Goal: Task Accomplishment & Management: Use online tool/utility

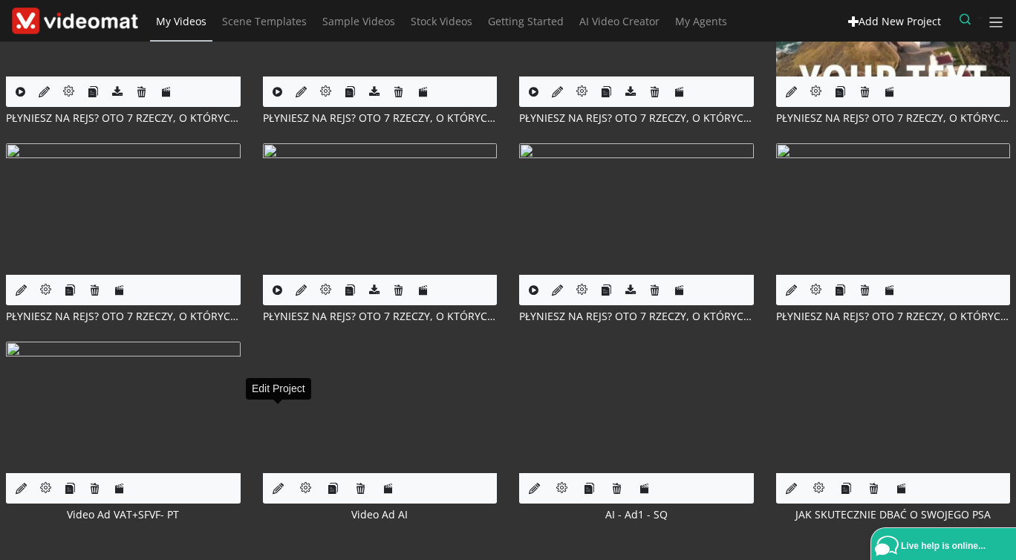
scroll to position [868, 0]
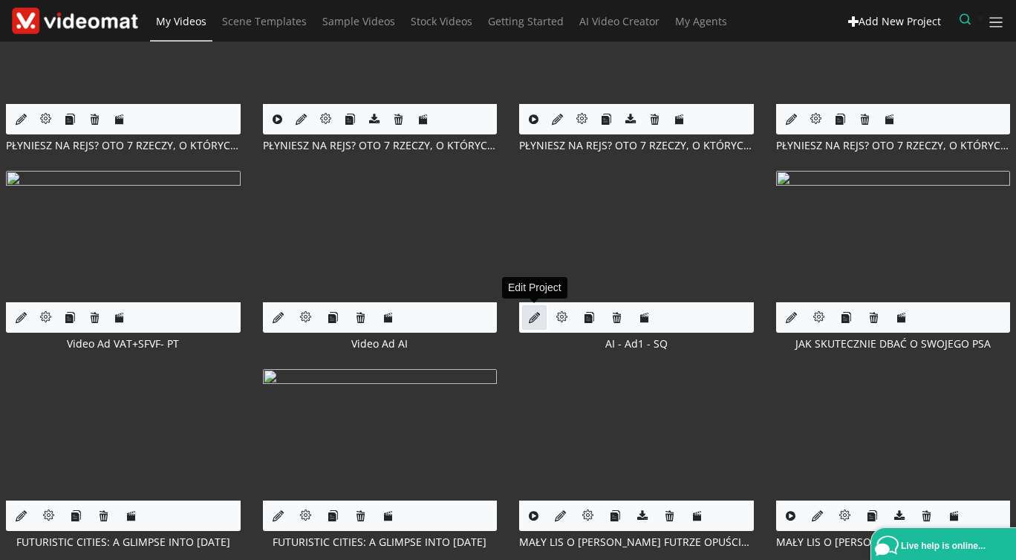
click at [534, 319] on icon at bounding box center [534, 317] width 11 height 11
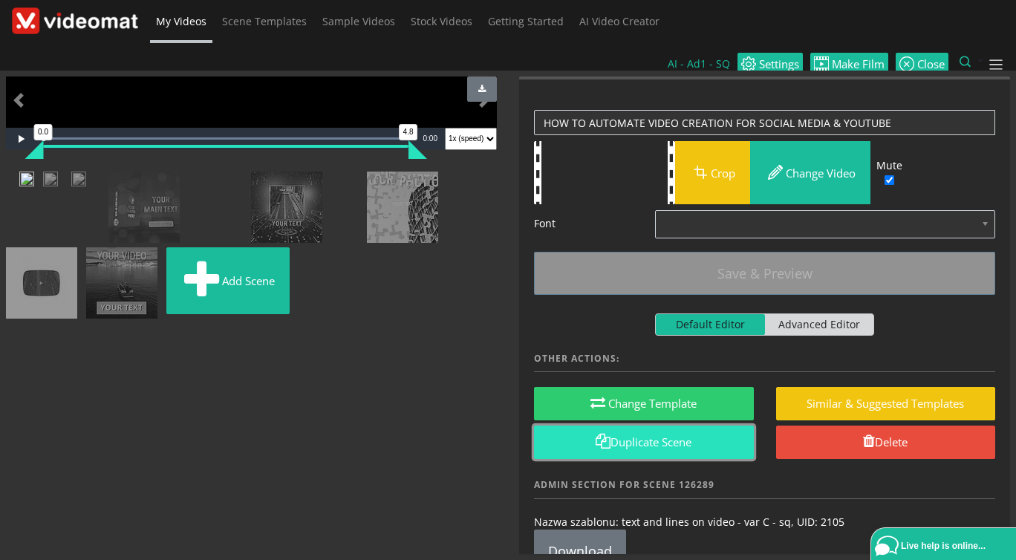
click at [605, 434] on span at bounding box center [603, 441] width 15 height 15
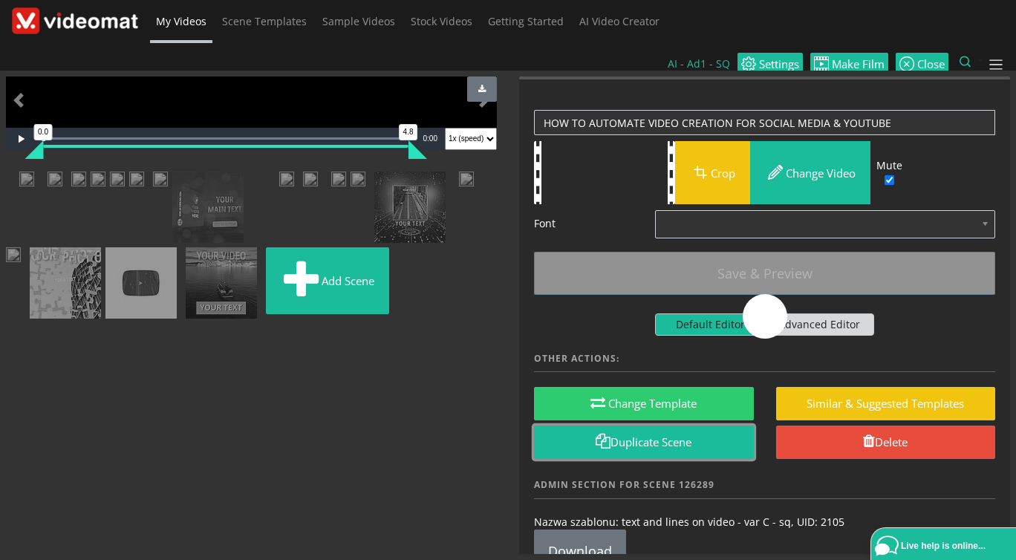
click at [34, 190] on img at bounding box center [26, 181] width 15 height 19
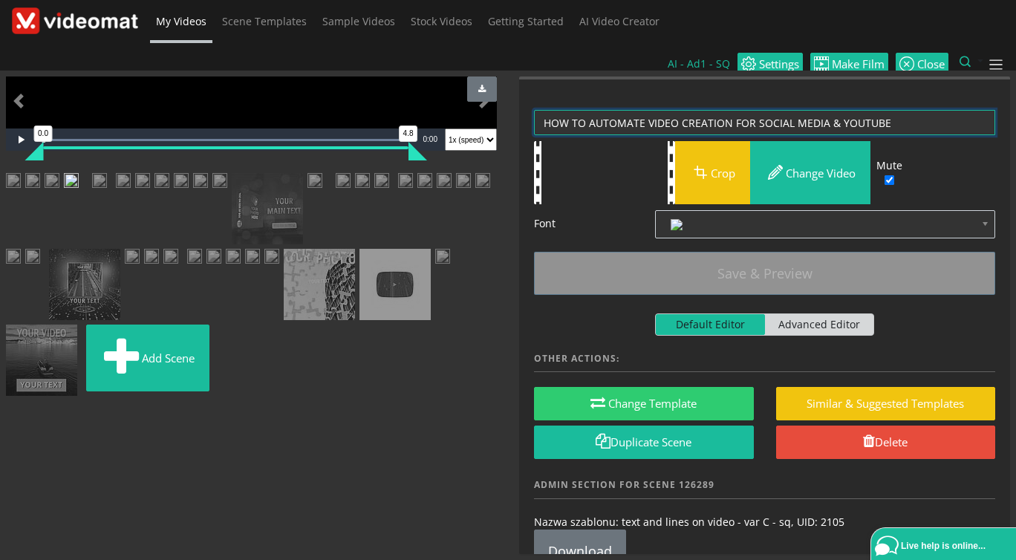
drag, startPoint x: 899, startPoint y: 94, endPoint x: 456, endPoint y: 91, distance: 442.7
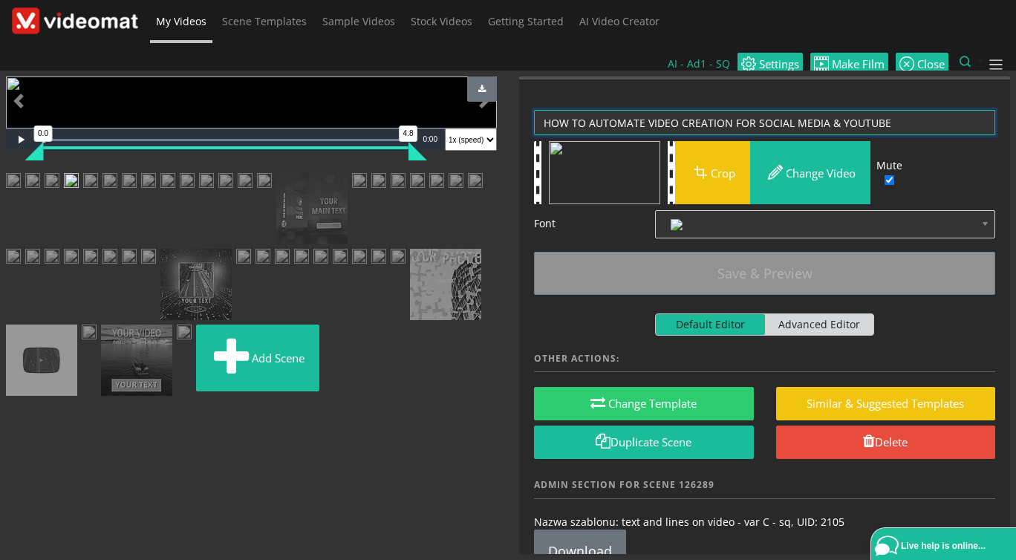
click at [534, 110] on textarea "HOW TO AUTOMATE VIDEO CREATION FOR SOCIAL MEDIA & YOUTUBE" at bounding box center [764, 123] width 461 height 26
paste textarea "Create Stunning Videos for Your Business Fan Page & YouTube in < 7 min. No Film…"
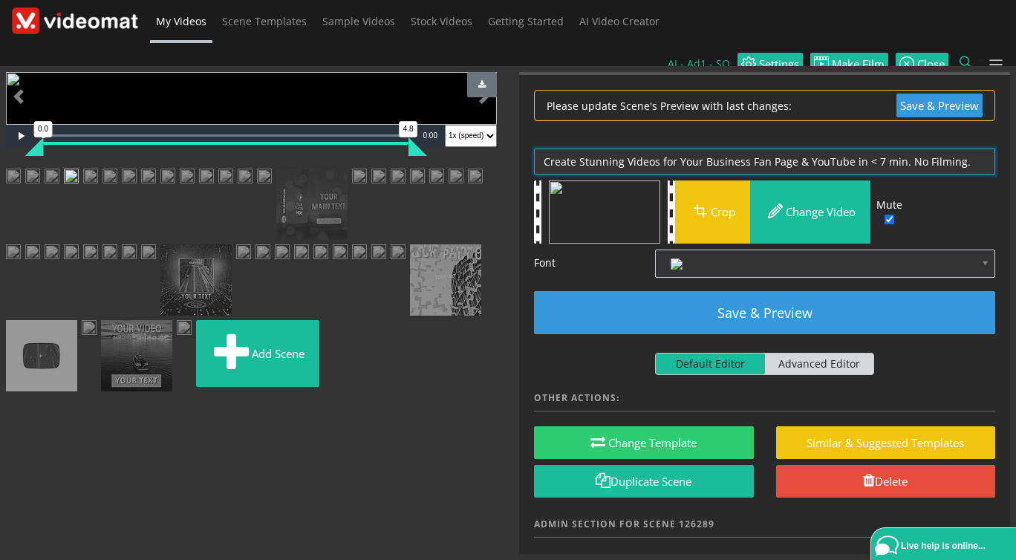
drag, startPoint x: 974, startPoint y: 136, endPoint x: 461, endPoint y: 123, distance: 512.7
click at [534, 149] on textarea "HOW TO AUTOMATE VIDEO CREATION FOR SOCIAL MEDIA & YOUTUBE" at bounding box center [764, 162] width 461 height 26
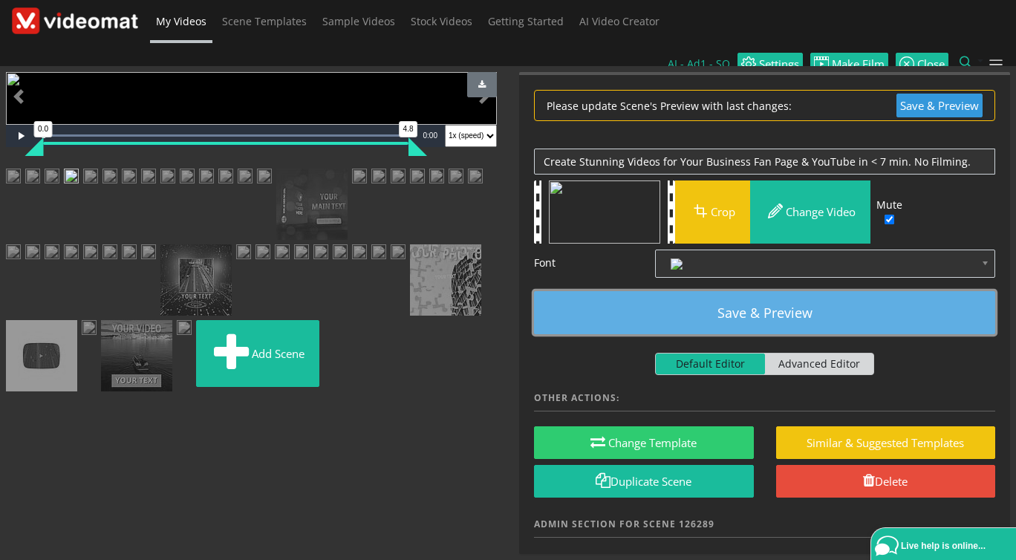
click at [735, 291] on button "Save & Preview" at bounding box center [764, 312] width 461 height 43
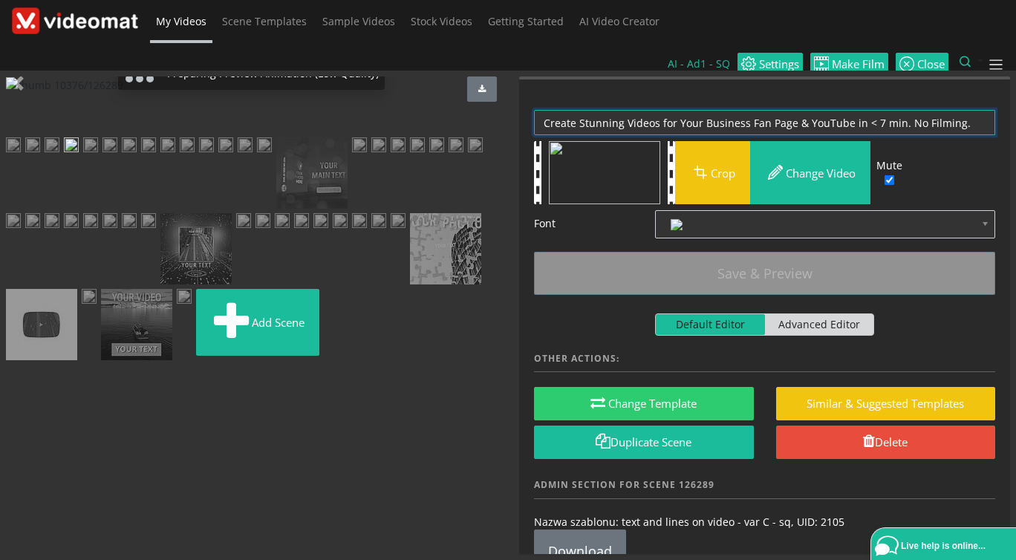
drag, startPoint x: 969, startPoint y: 94, endPoint x: 496, endPoint y: 88, distance: 473.2
click at [534, 110] on textarea "HOW TO AUTOMATE VIDEO CREATION FOR SOCIAL MEDIA & YOUTUBE" at bounding box center [764, 123] width 461 height 26
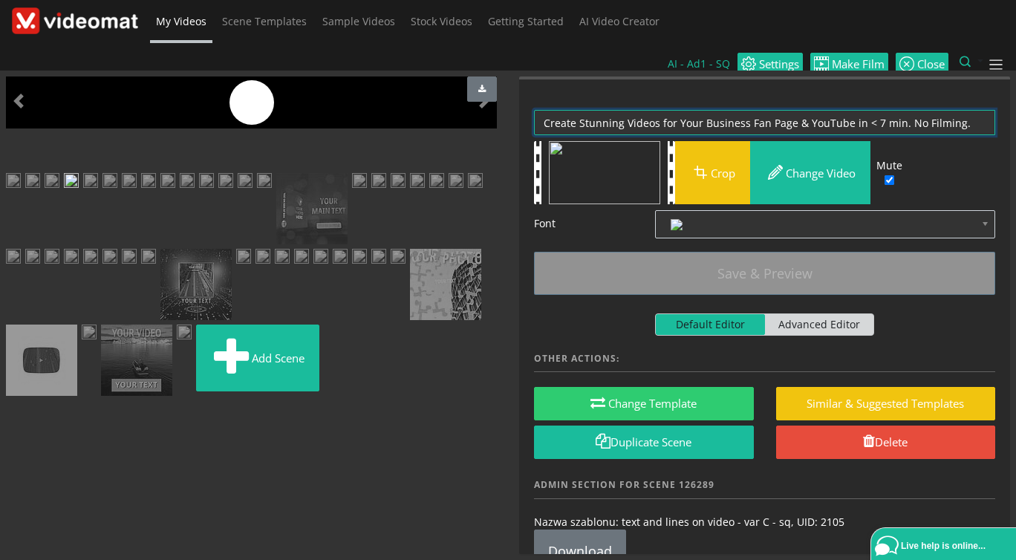
paste textarea "REATE STUNNING VIDEOS FOR YOUR BUSINESS FAN PAGE & YOUTUBE IN < 7 MIN. NO FILMI…"
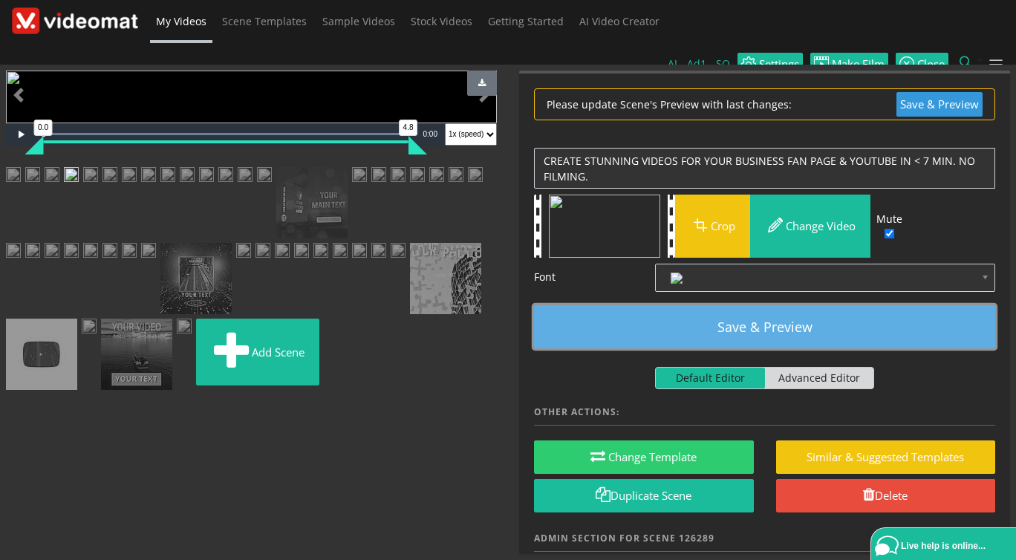
click at [765, 305] on button "Save & Preview" at bounding box center [764, 326] width 461 height 43
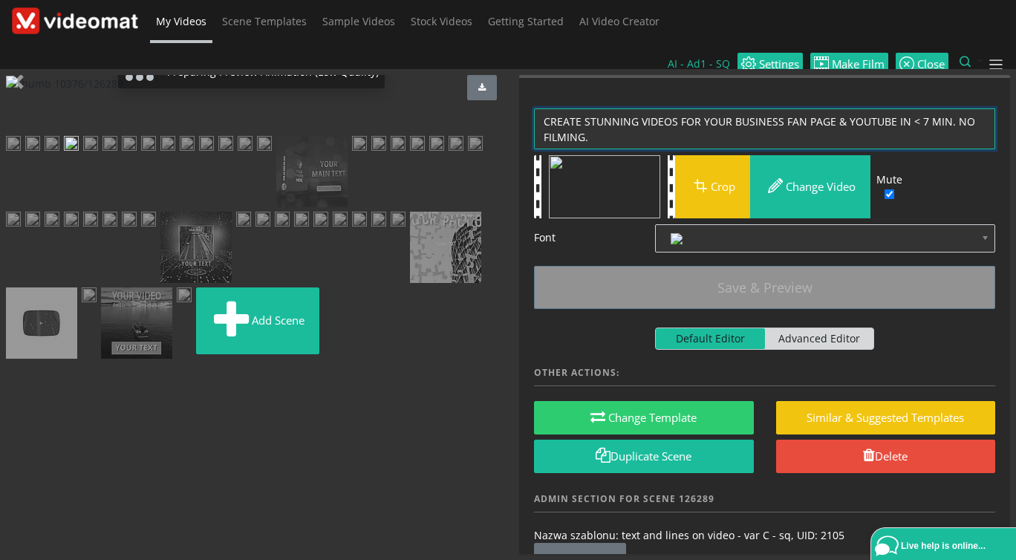
drag, startPoint x: 640, startPoint y: 94, endPoint x: 585, endPoint y: 91, distance: 55.1
click at [585, 108] on textarea "HOW TO AUTOMATE VIDEO CREATION FOR SOCIAL MEDIA & YOUTUBE" at bounding box center [764, 129] width 461 height 42
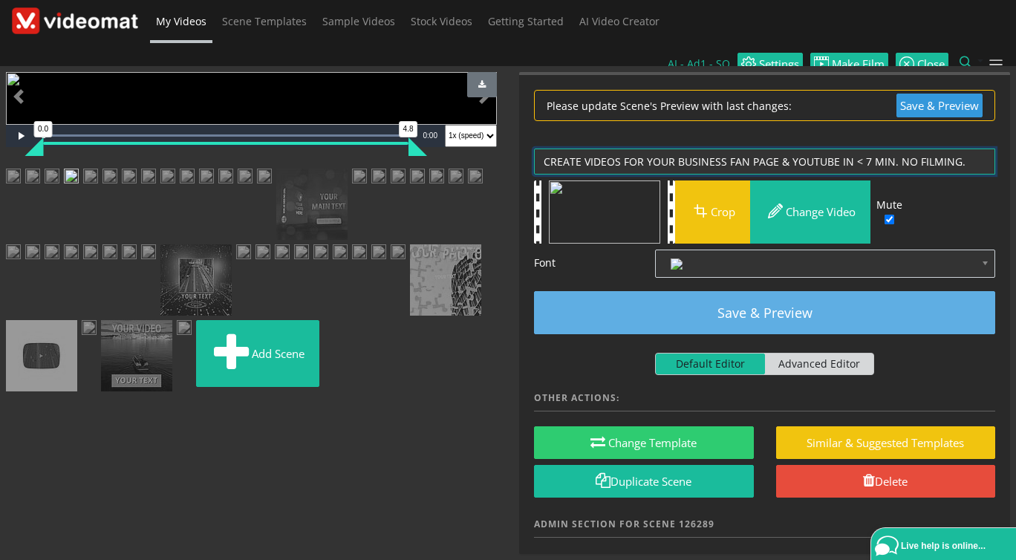
type textarea "CREATE VIDEOS FOR YOUR BUSINESS FAN PAGE & YOUTUBE IN < 7 MIN. NO FILMING."
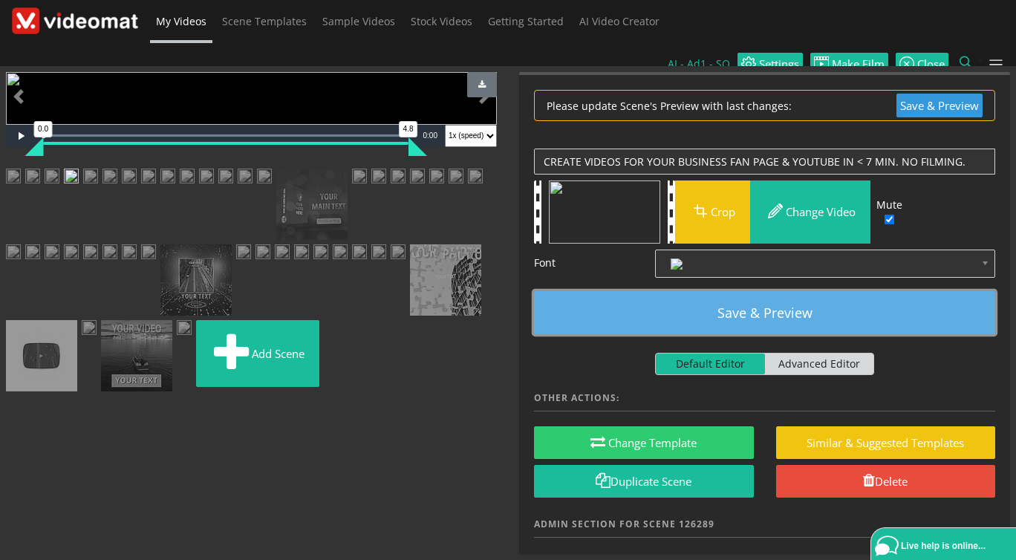
click at [716, 291] on button "Save & Preview" at bounding box center [764, 312] width 461 height 43
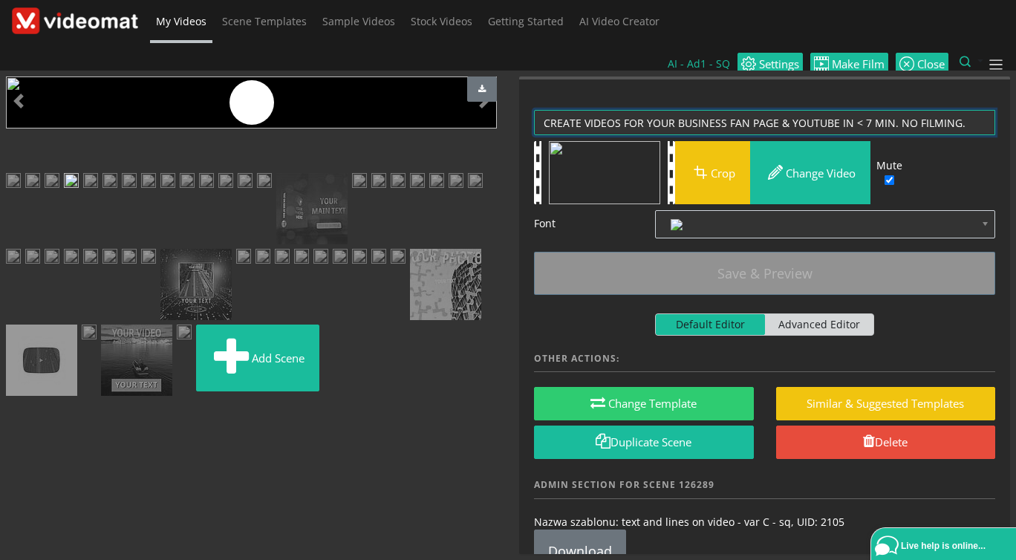
drag, startPoint x: 978, startPoint y: 90, endPoint x: 514, endPoint y: 88, distance: 463.5
click at [534, 110] on textarea "HOW TO AUTOMATE VIDEO CREATION FOR SOCIAL MEDIA & YOUTUBE" at bounding box center [764, 123] width 461 height 26
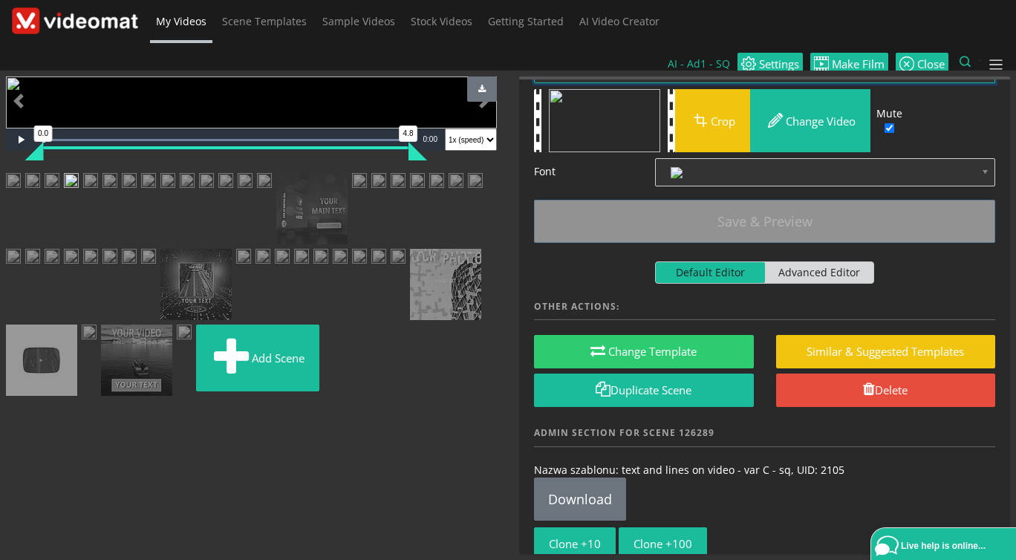
scroll to position [74, 0]
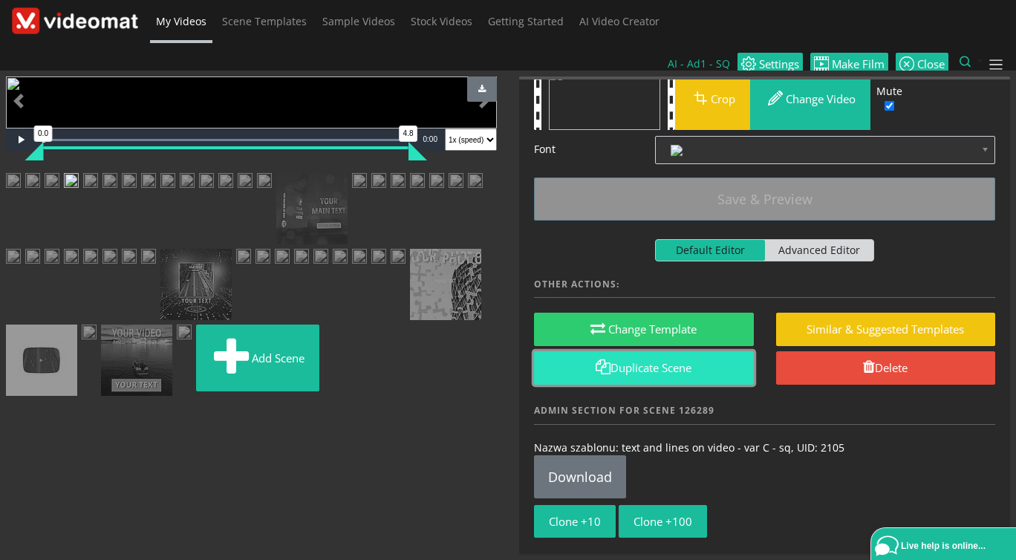
click at [637, 351] on link "Duplicate Scene" at bounding box center [644, 367] width 220 height 33
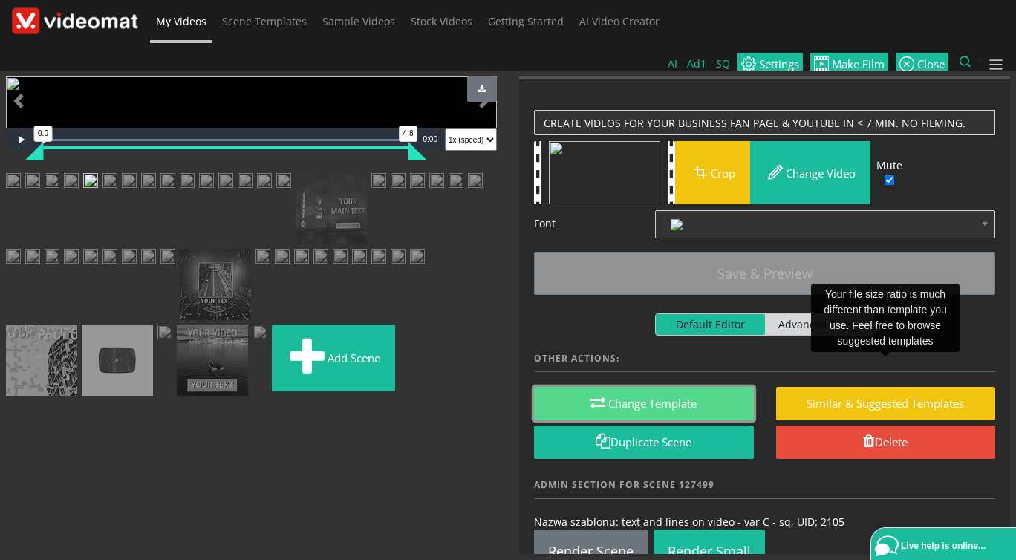
click at [652, 387] on button "Change Template" at bounding box center [644, 403] width 220 height 33
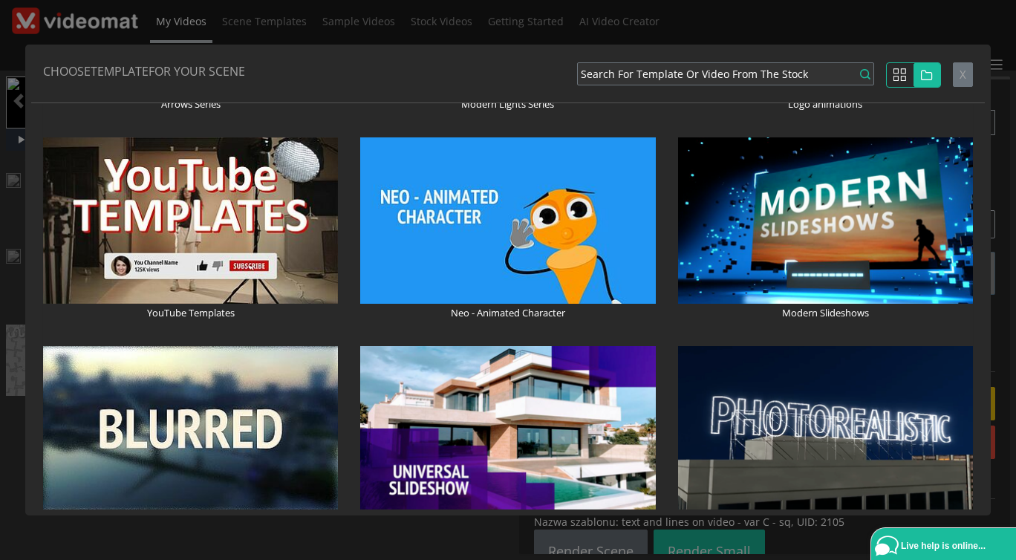
scroll to position [1197, 0]
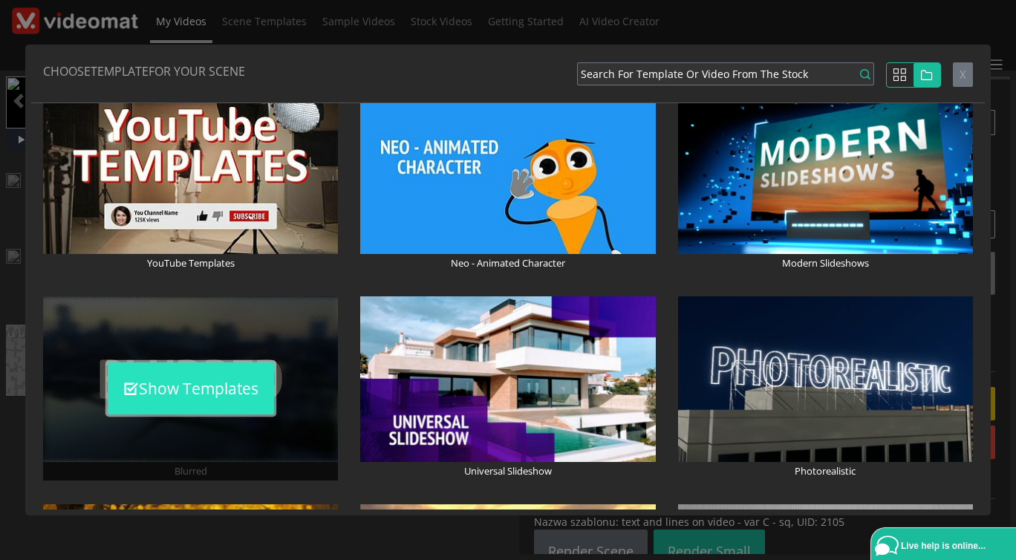
click at [207, 389] on button "Show Templates" at bounding box center [191, 389] width 166 height 52
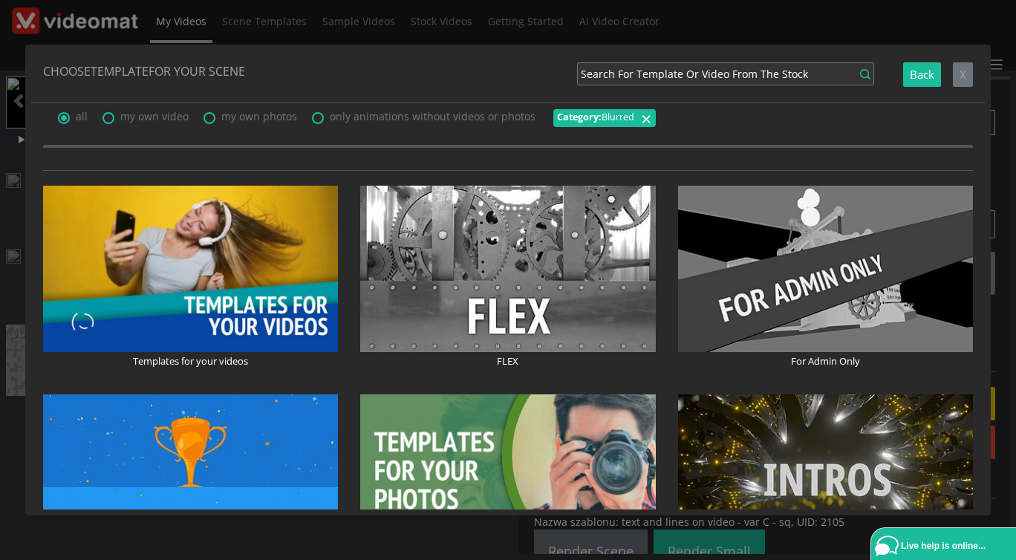
scroll to position [0, 0]
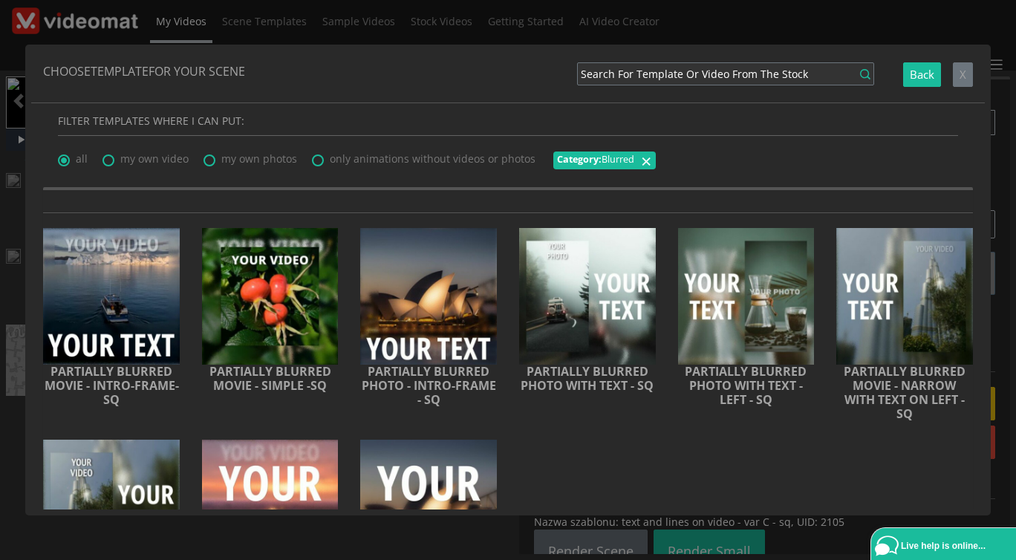
click at [160, 160] on span "my own video" at bounding box center [154, 159] width 68 height 14
click at [112, 160] on input "my own video" at bounding box center [108, 156] width 10 height 10
radio input "true"
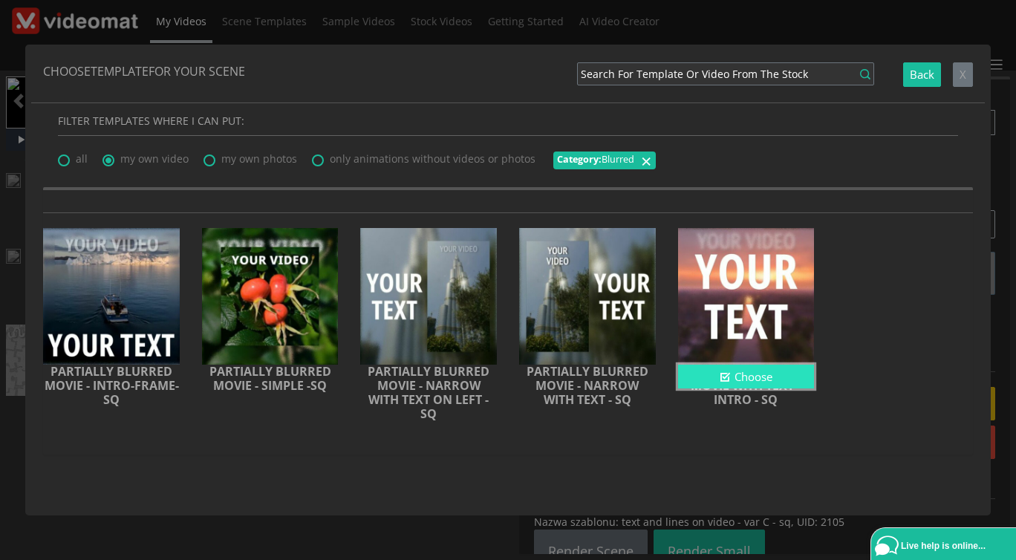
click at [711, 375] on button "Choose" at bounding box center [746, 377] width 137 height 25
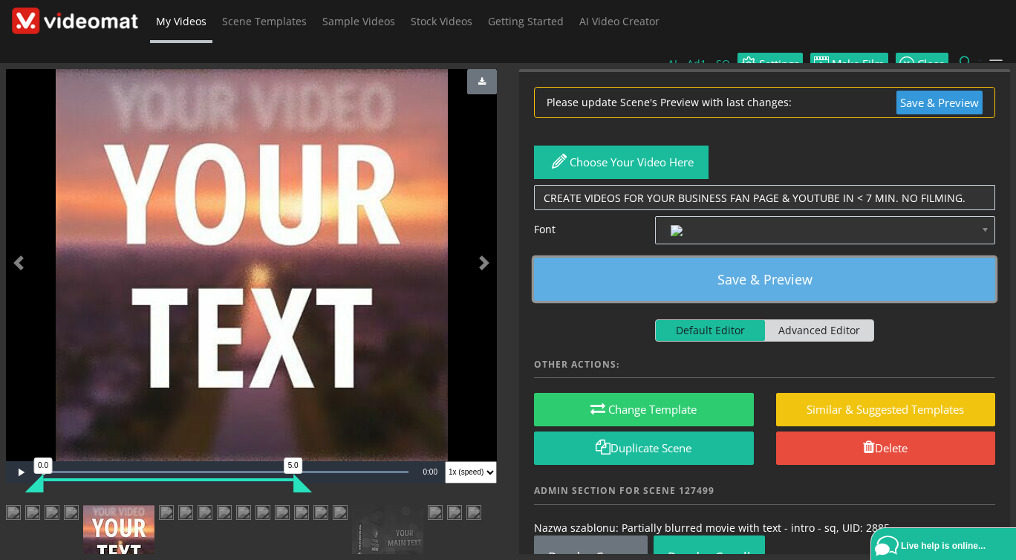
click at [774, 261] on button "Save & Preview" at bounding box center [764, 279] width 461 height 43
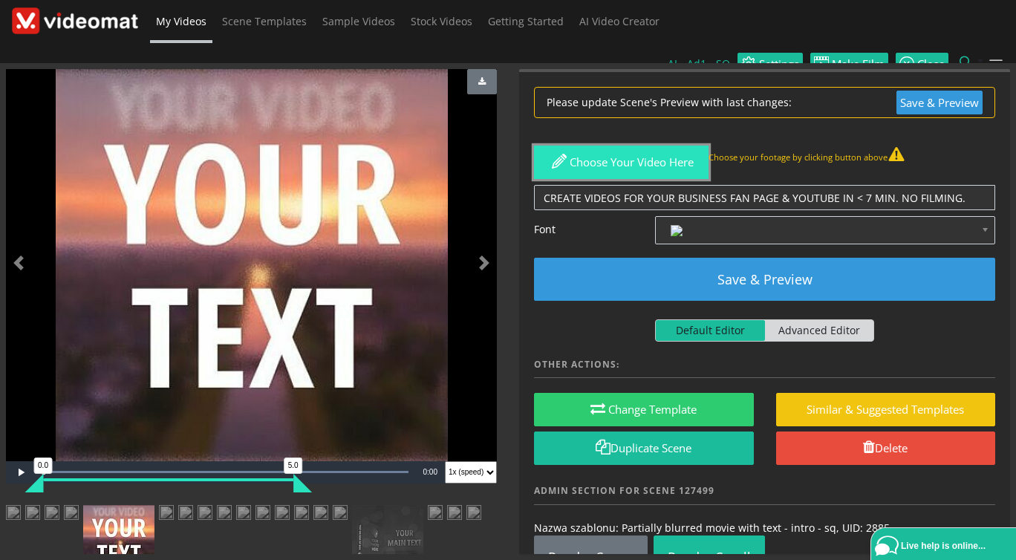
click at [620, 146] on button "Choose your video here" at bounding box center [621, 162] width 175 height 33
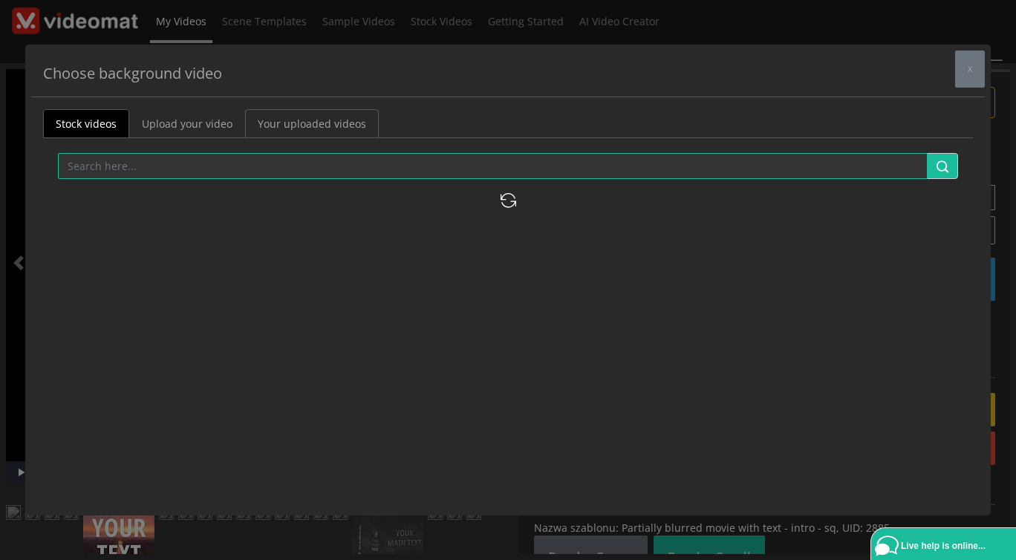
click at [346, 124] on link "Your uploaded videos" at bounding box center [312, 123] width 134 height 29
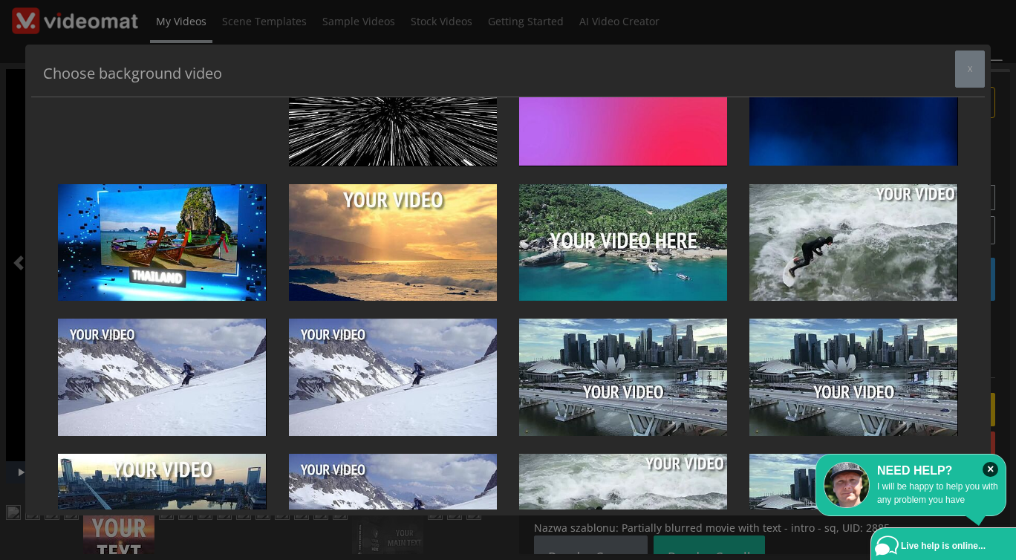
scroll to position [513, 0]
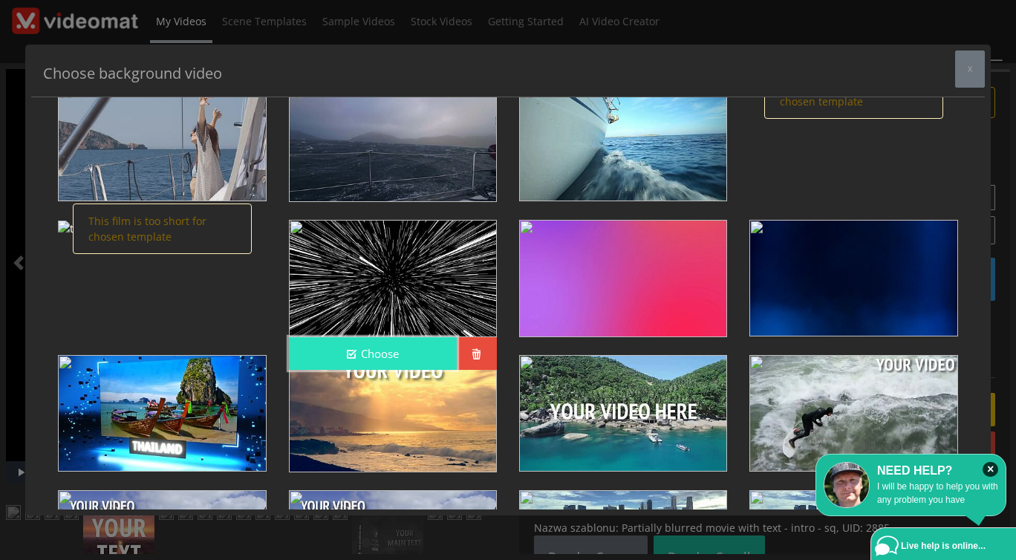
click at [412, 346] on button "Choose" at bounding box center [373, 353] width 168 height 33
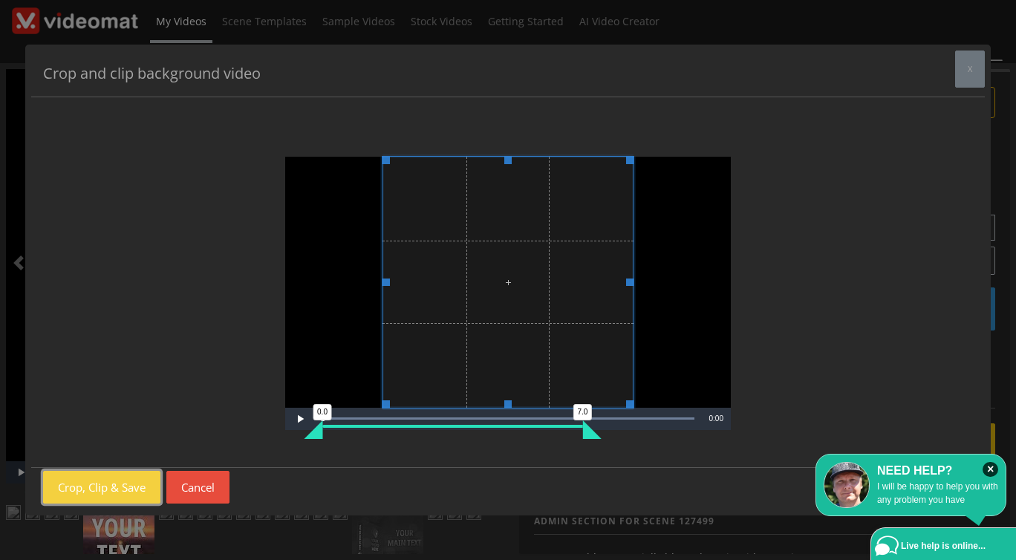
click at [100, 481] on button "Crop, Clip & Save" at bounding box center [101, 487] width 117 height 33
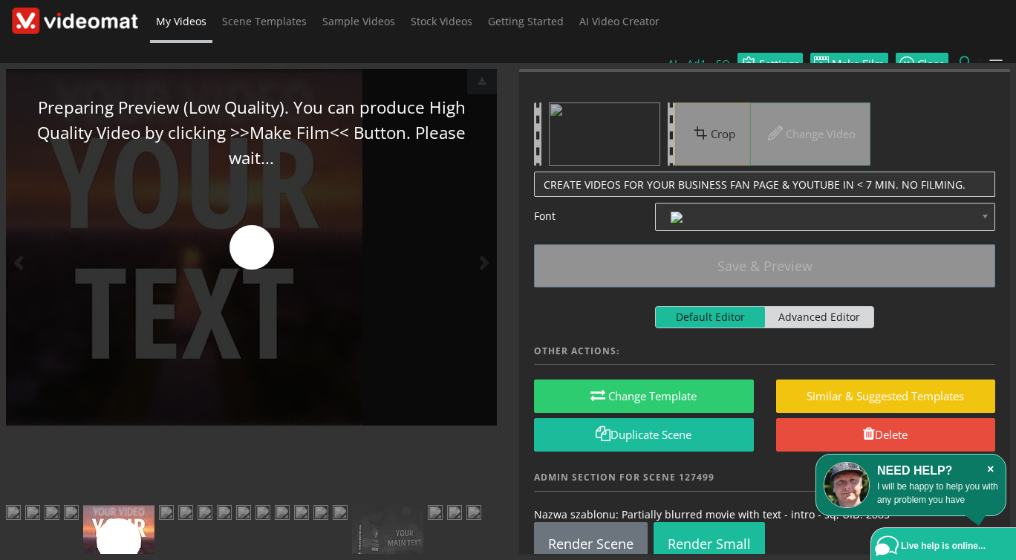
click at [990, 469] on icon "×" at bounding box center [991, 469] width 16 height 15
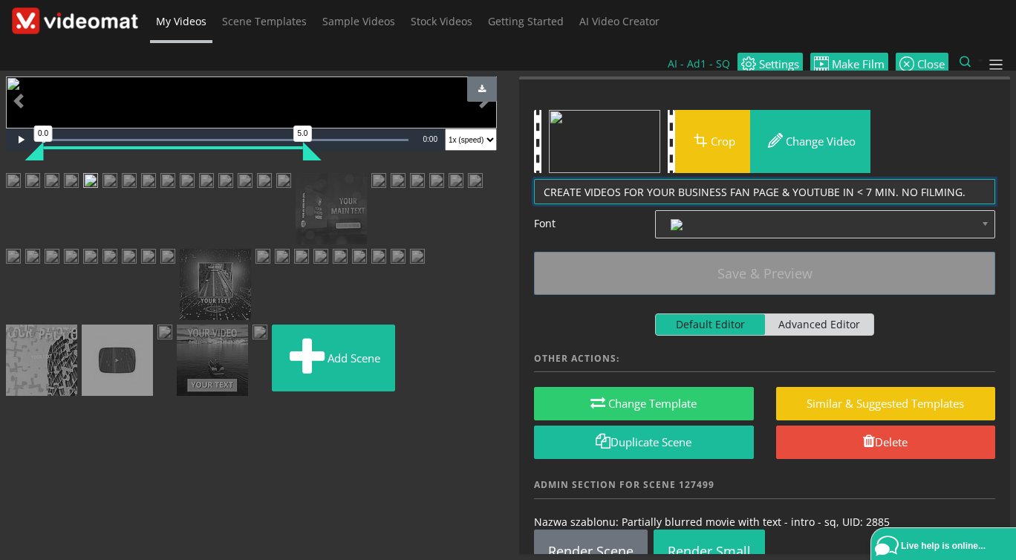
click at [887, 179] on textarea "CREATE VIDEOS FOR YOUR BUSINESS FAN PAGE & YOUTUBE IN < 7 MIN. NO FILMING." at bounding box center [764, 192] width 461 height 26
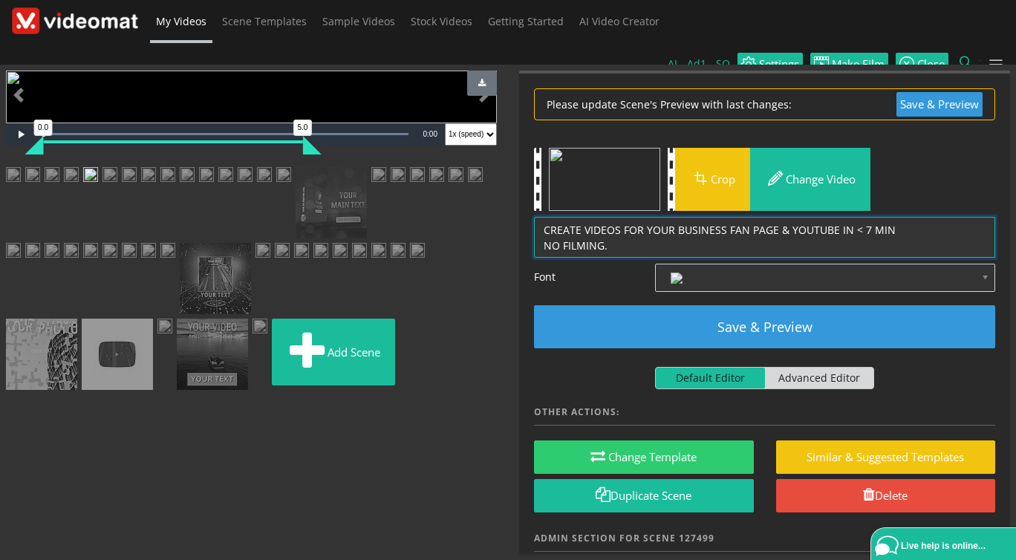
click at [643, 221] on textarea "CREATE VIDEOS FOR YOUR BUSINESS FAN PAGE & YOUTUBE IN < 7 MIN. NO FILMING." at bounding box center [764, 238] width 461 height 42
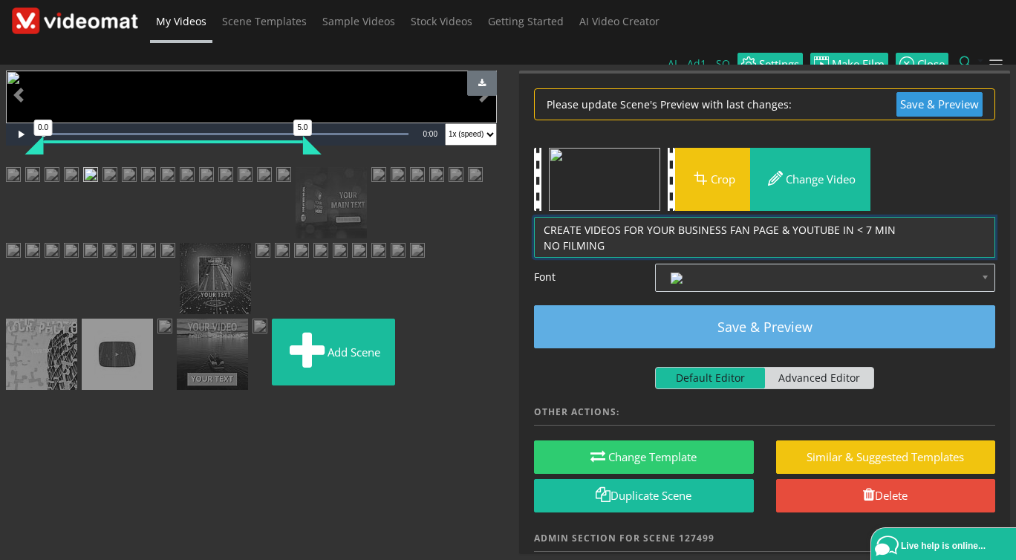
type textarea "CREATE VIDEOS FOR YOUR BUSINESS FAN PAGE & YOUTUBE IN < 7 MIN NO FILMING"
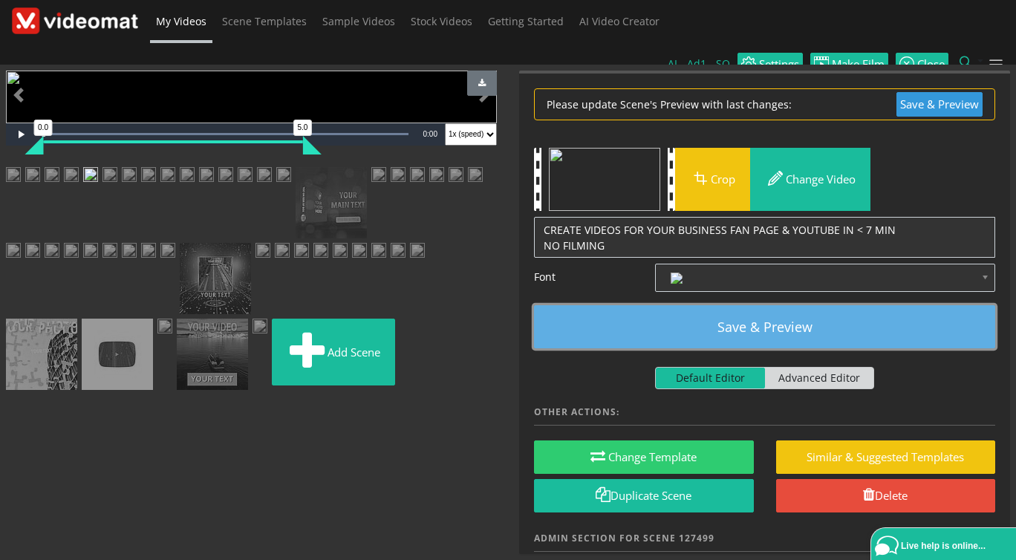
click at [729, 305] on button "Save & Preview" at bounding box center [764, 326] width 461 height 43
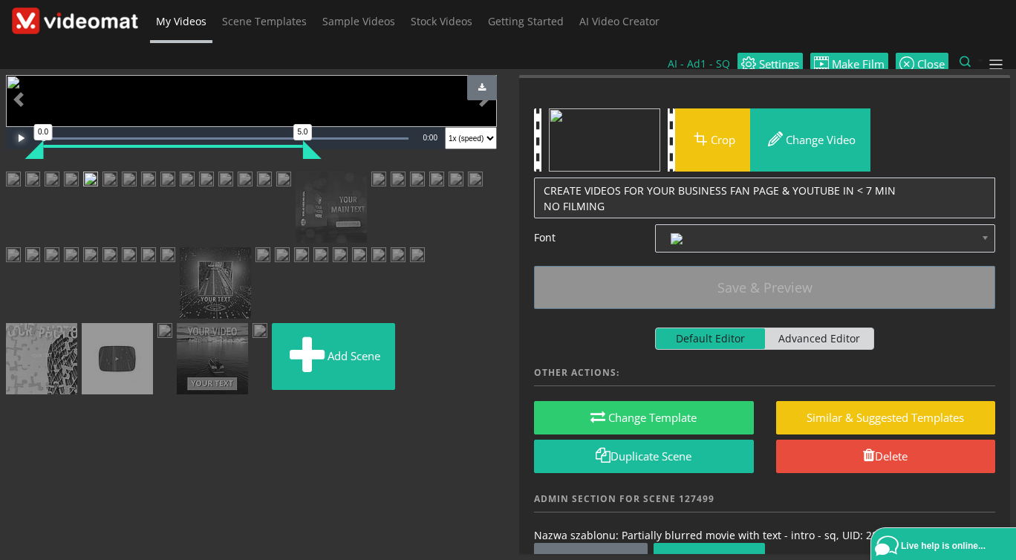
click at [22, 138] on span "Video Player" at bounding box center [21, 138] width 30 height 0
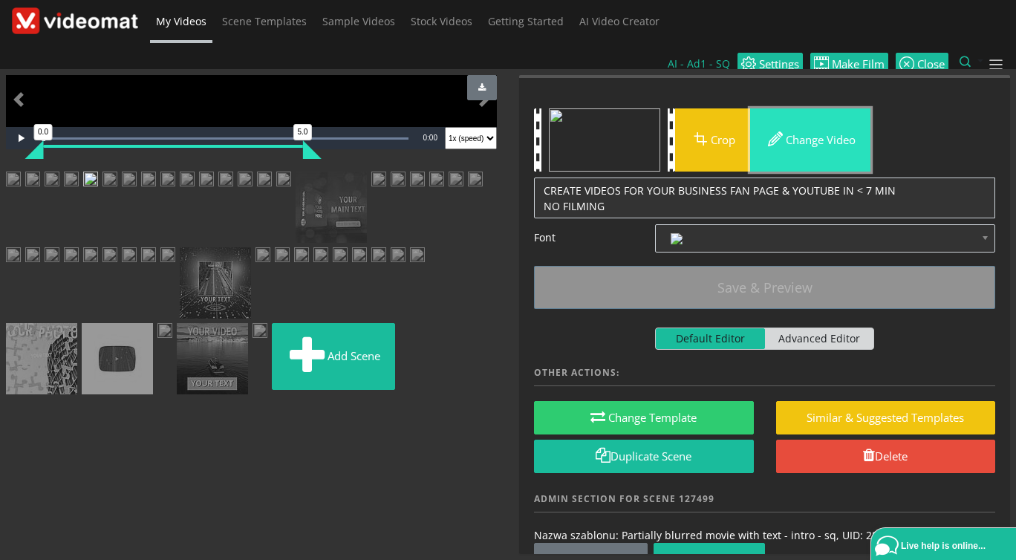
click at [801, 110] on button "Change video" at bounding box center [810, 139] width 120 height 63
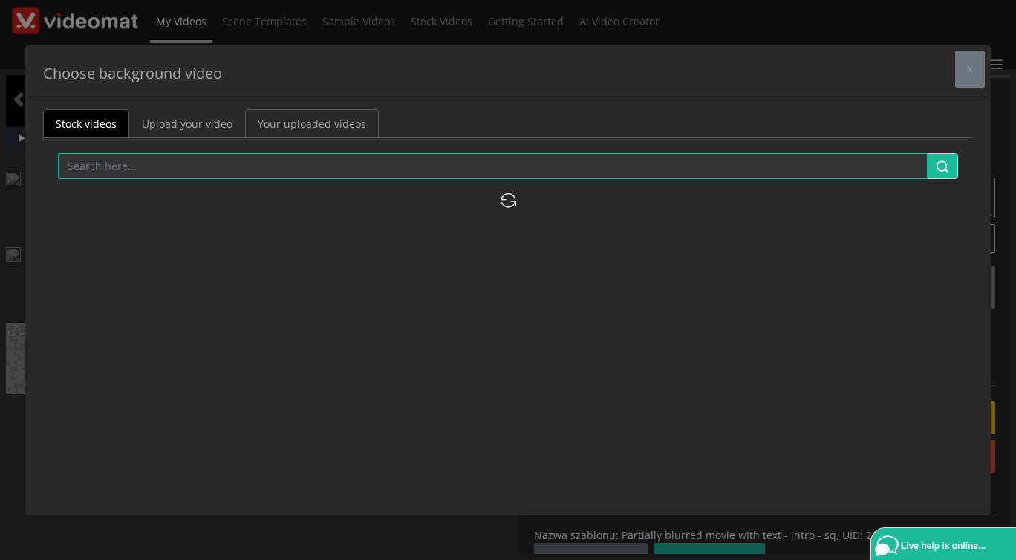
click at [323, 123] on link "Your uploaded videos" at bounding box center [312, 123] width 134 height 29
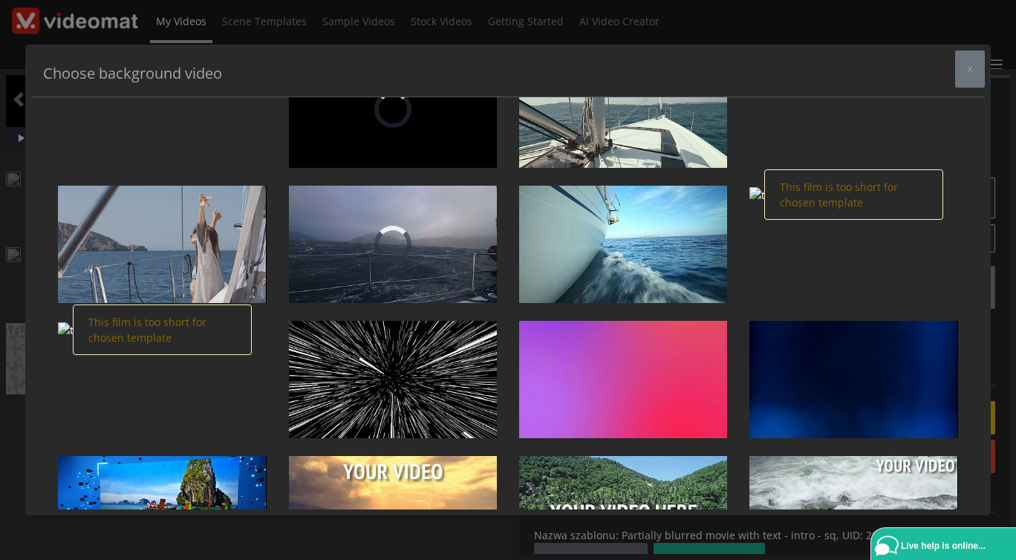
scroll to position [412, 0]
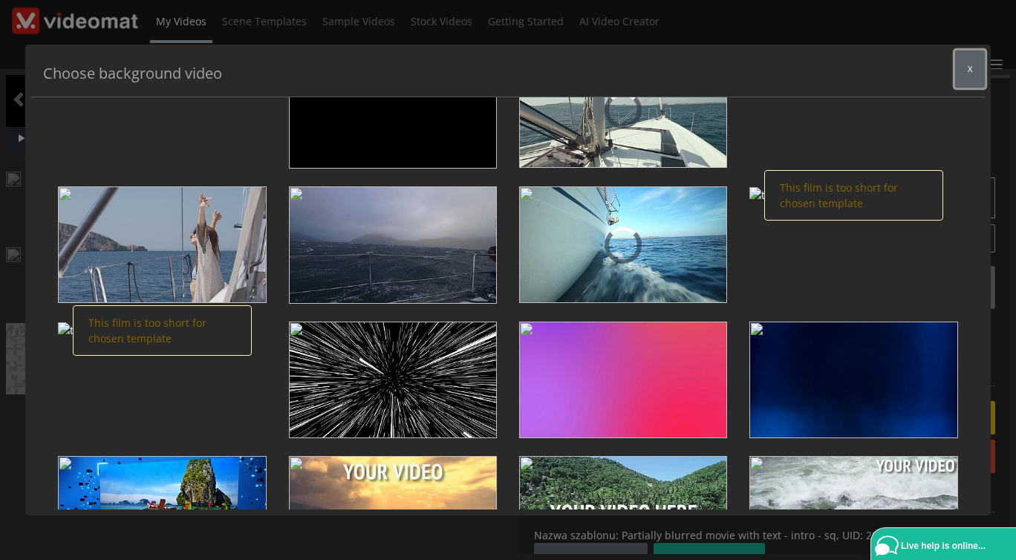
click at [966, 70] on button "x" at bounding box center [970, 69] width 30 height 37
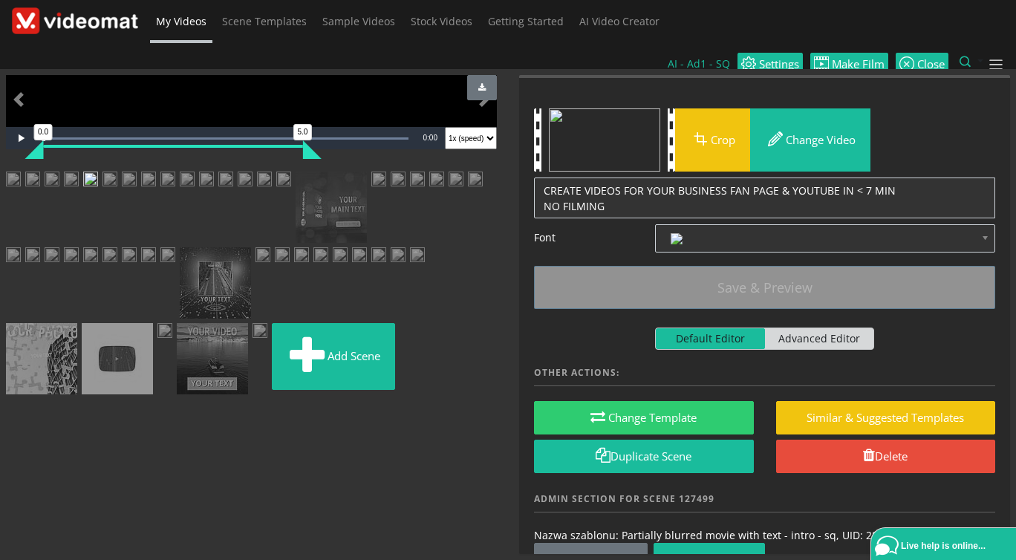
click at [79, 190] on img at bounding box center [71, 181] width 15 height 19
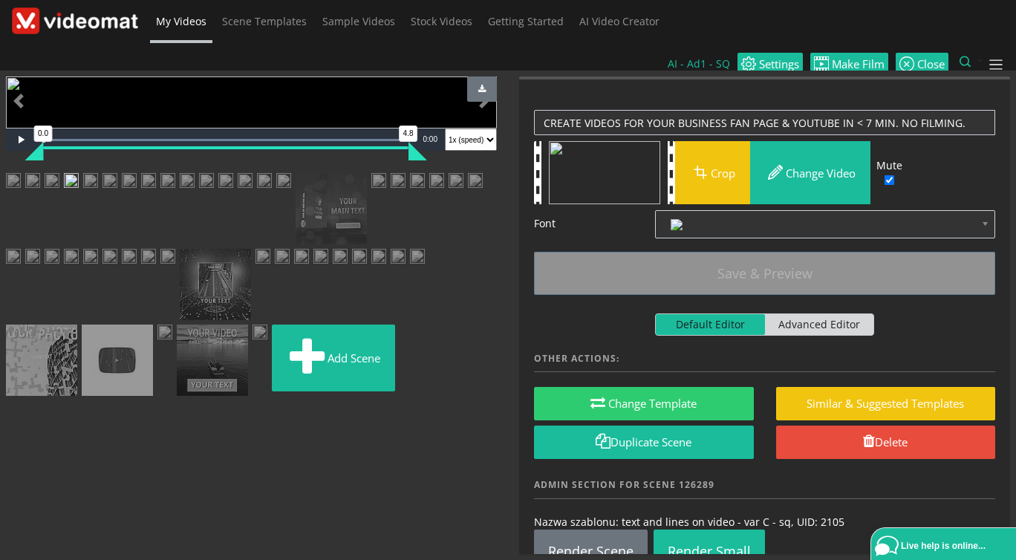
click at [98, 192] on img at bounding box center [90, 182] width 15 height 19
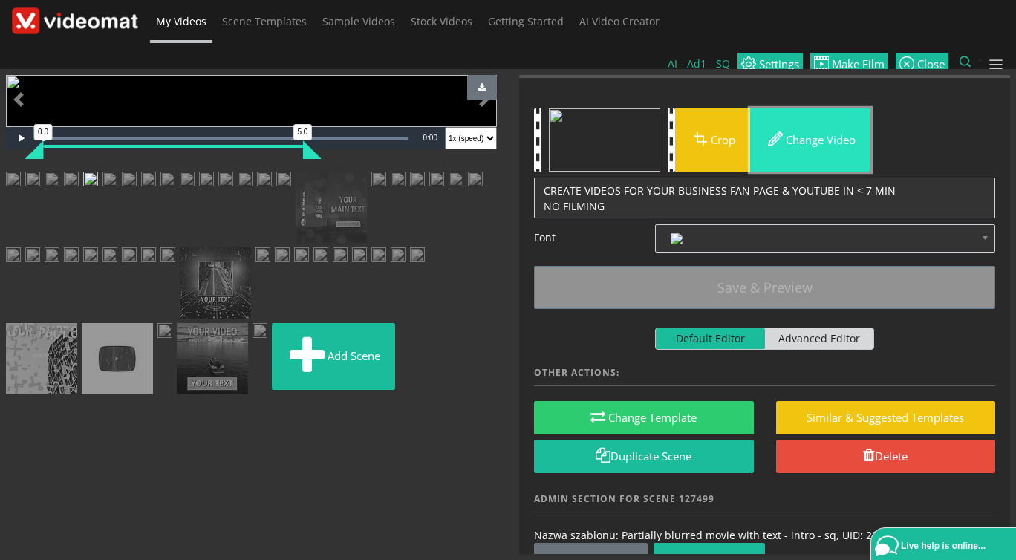
click at [816, 111] on button "Change video" at bounding box center [810, 139] width 120 height 63
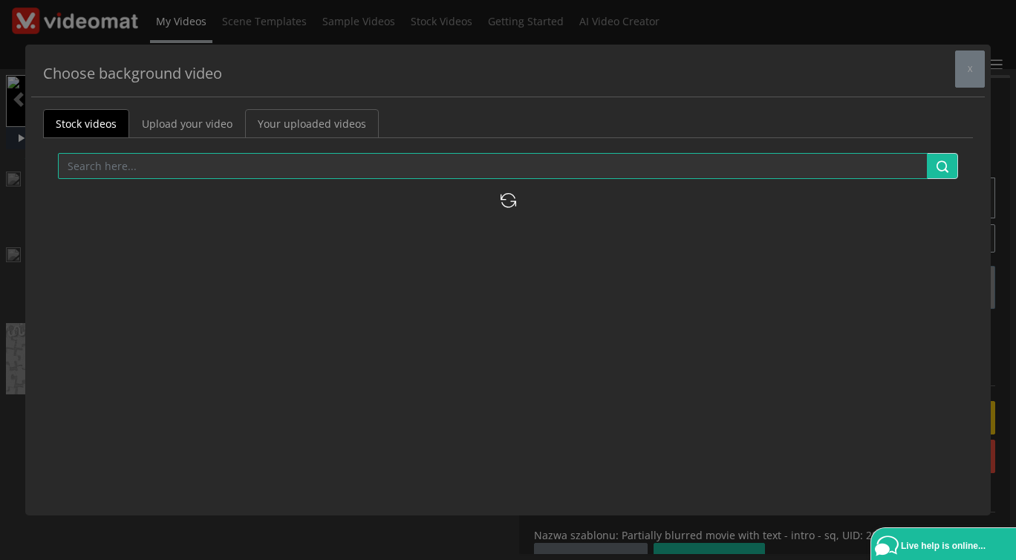
click at [331, 134] on link "Your uploaded videos" at bounding box center [312, 123] width 134 height 29
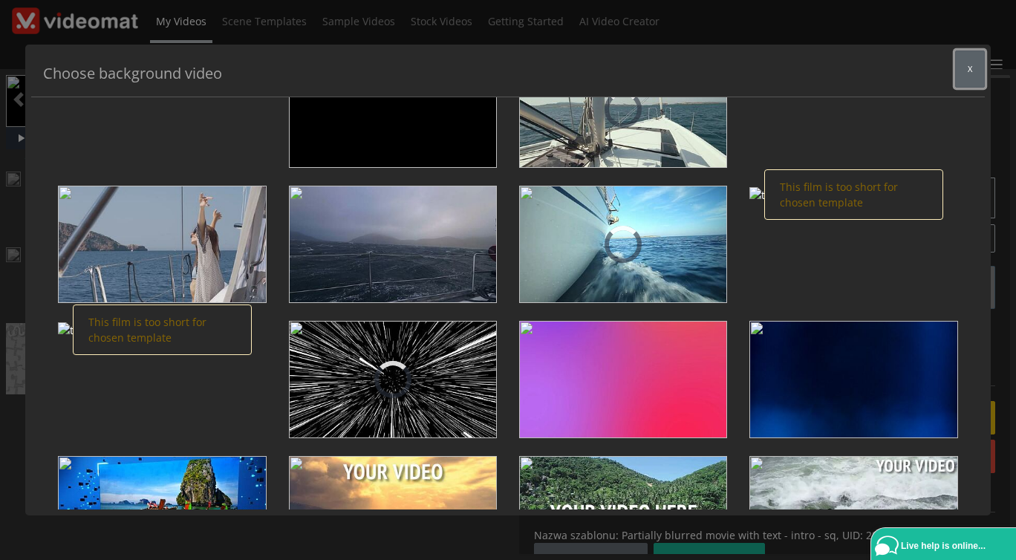
click at [964, 74] on button "x" at bounding box center [970, 69] width 30 height 37
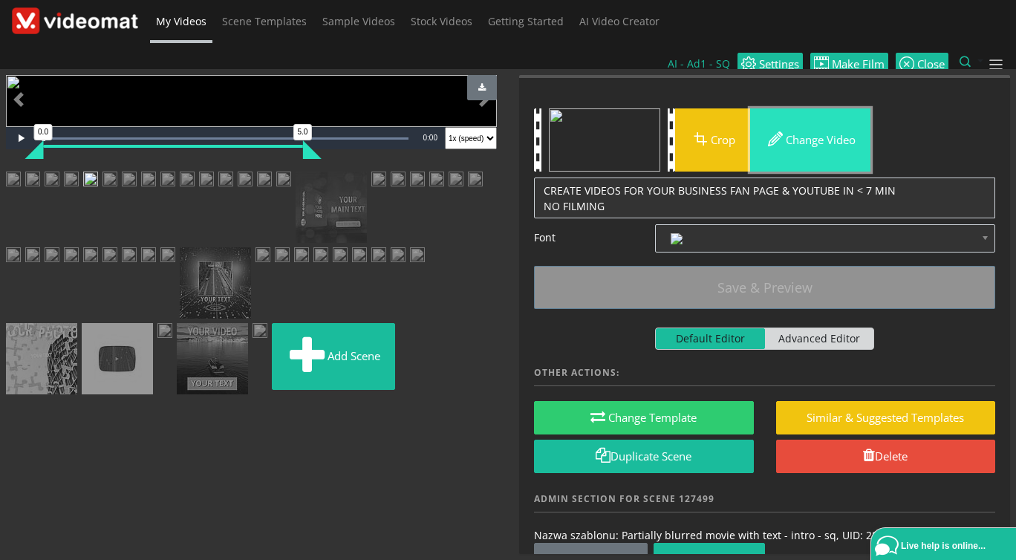
click at [817, 122] on button "Change video" at bounding box center [810, 139] width 120 height 63
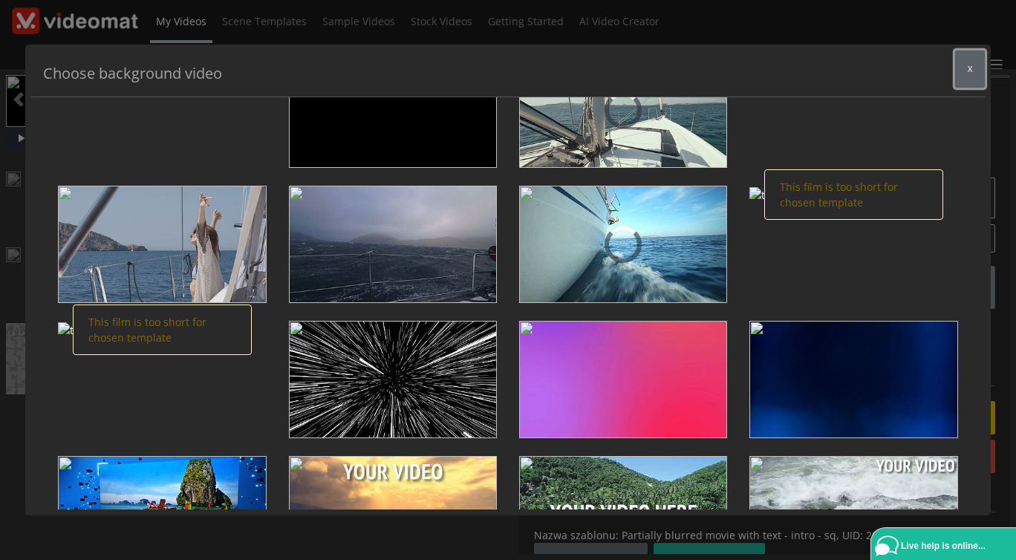
click at [973, 74] on button "x" at bounding box center [970, 69] width 30 height 37
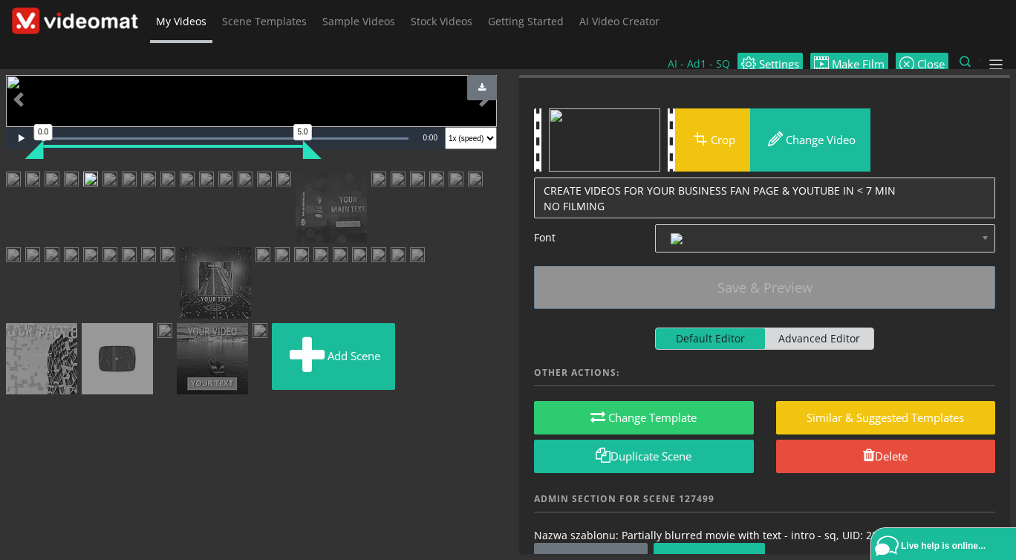
click at [79, 190] on img at bounding box center [71, 181] width 15 height 19
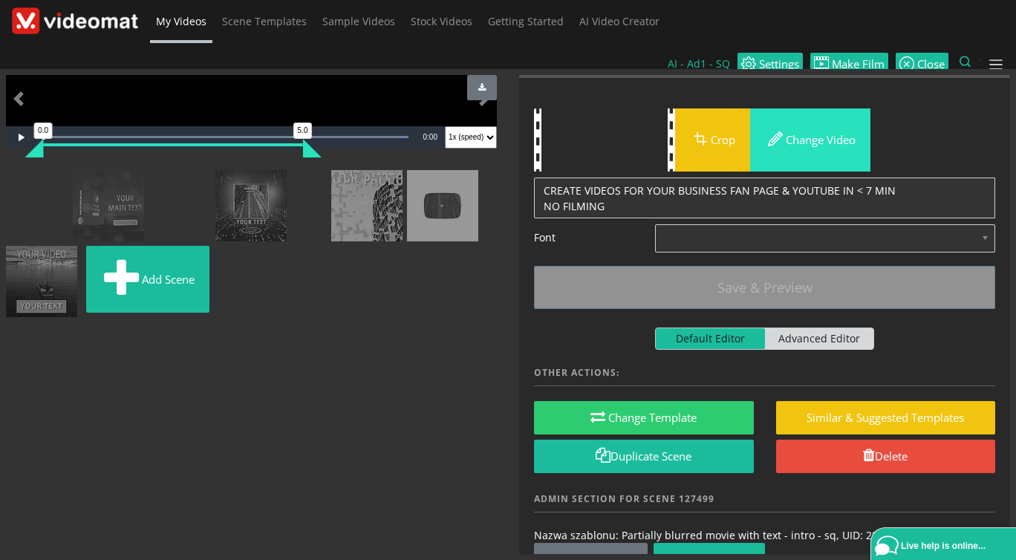
scroll to position [110, 0]
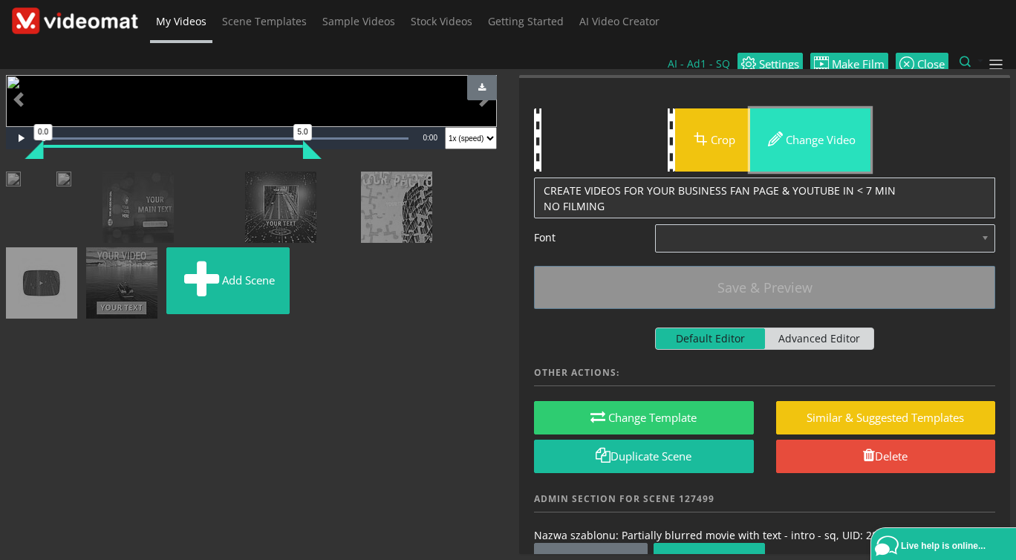
click at [819, 114] on button "Change video" at bounding box center [810, 139] width 120 height 63
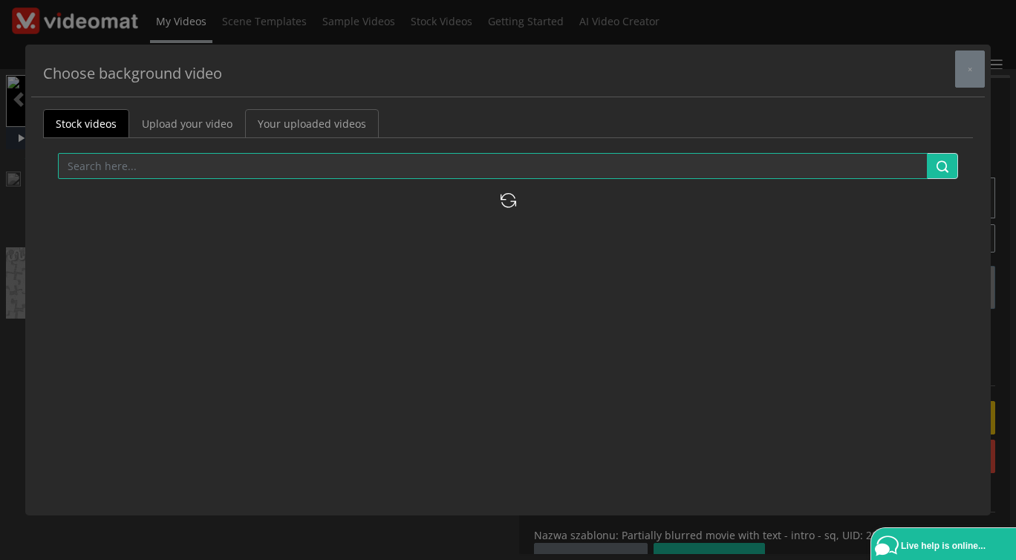
click at [337, 123] on link "Your uploaded videos" at bounding box center [312, 123] width 134 height 29
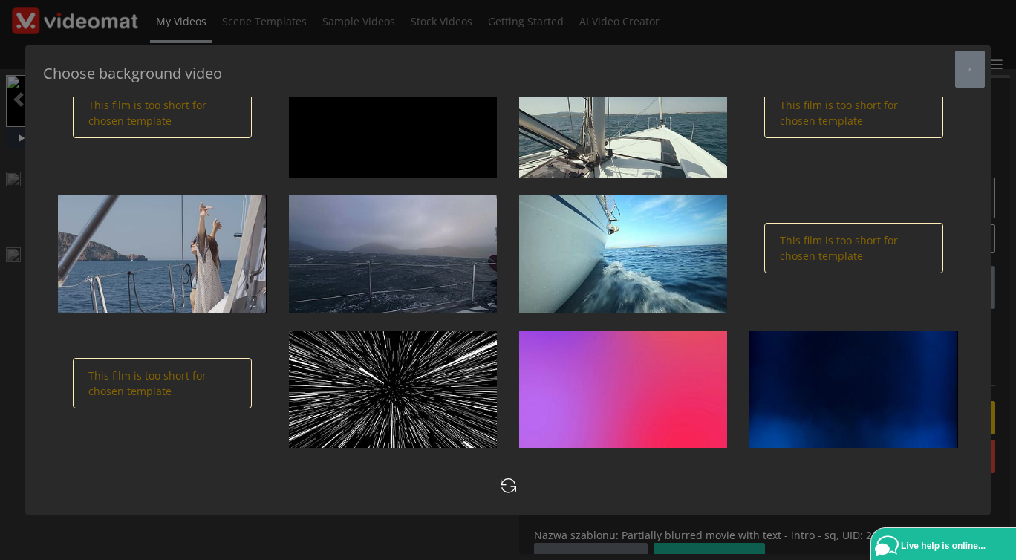
scroll to position [412, 0]
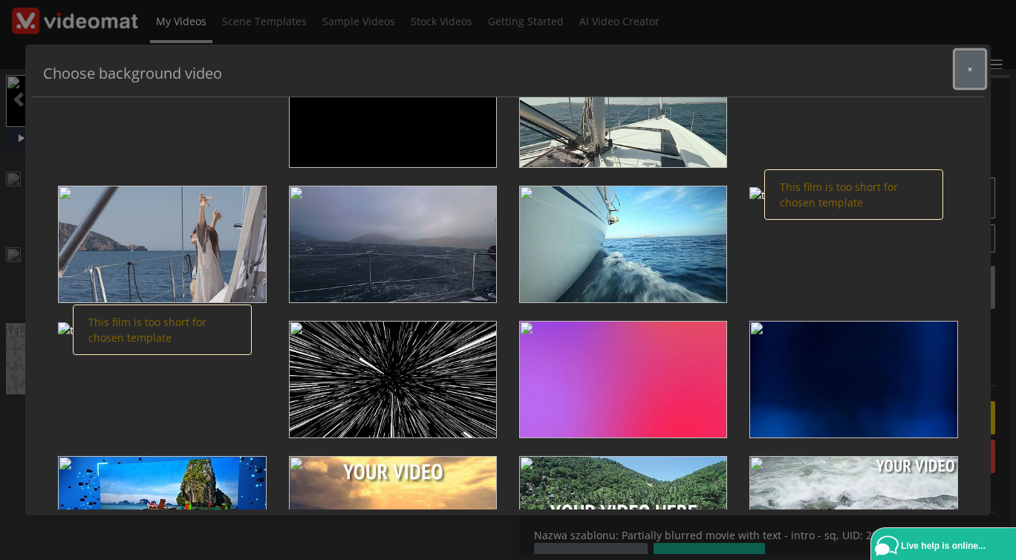
click at [966, 68] on button "×" at bounding box center [970, 69] width 30 height 37
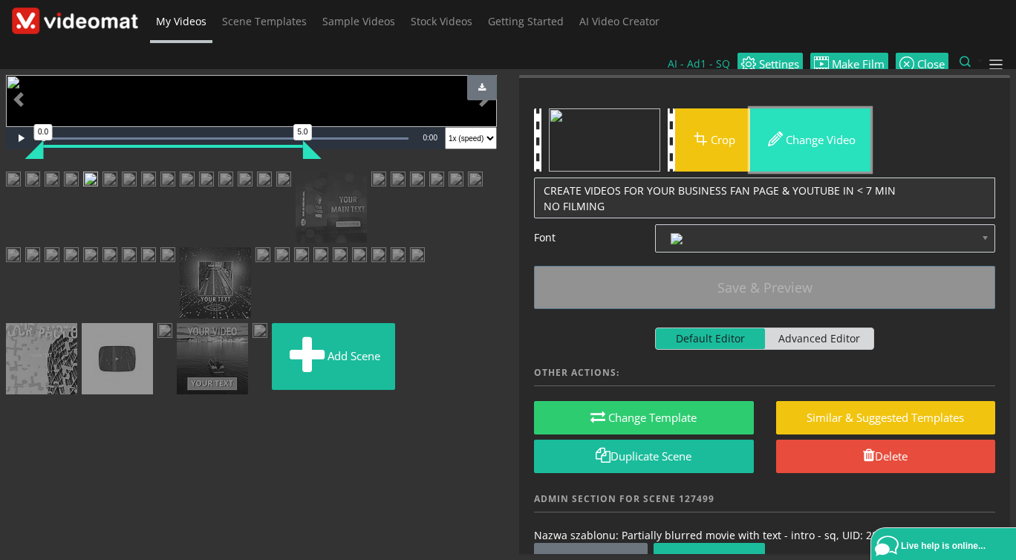
click at [797, 109] on button "Change video" at bounding box center [810, 139] width 120 height 63
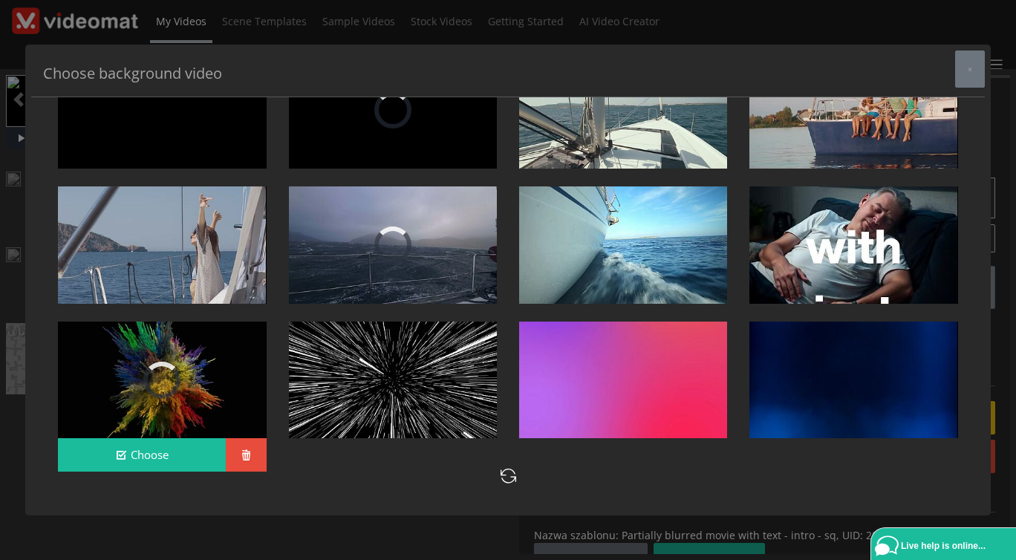
scroll to position [411, 0]
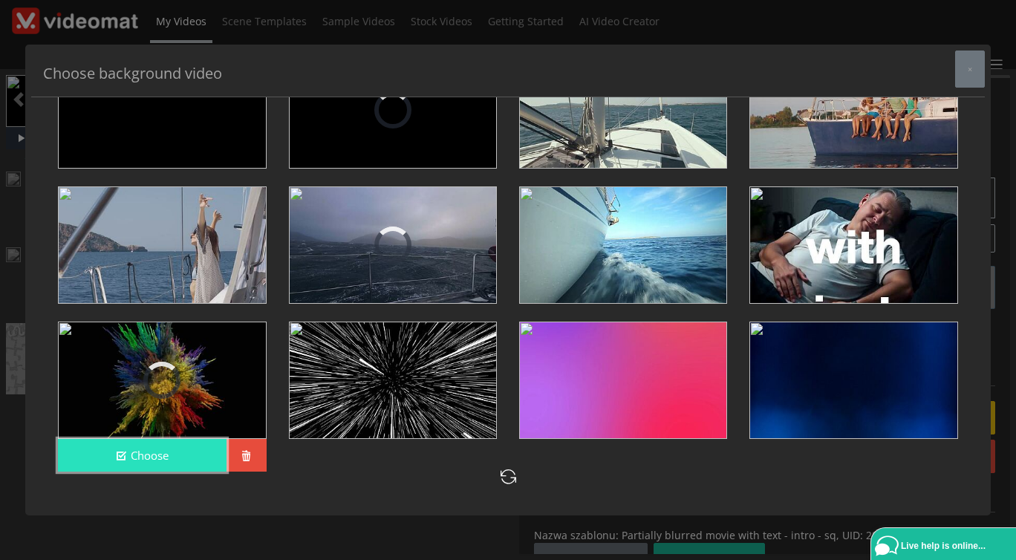
click at [195, 451] on button "Choose" at bounding box center [142, 455] width 168 height 33
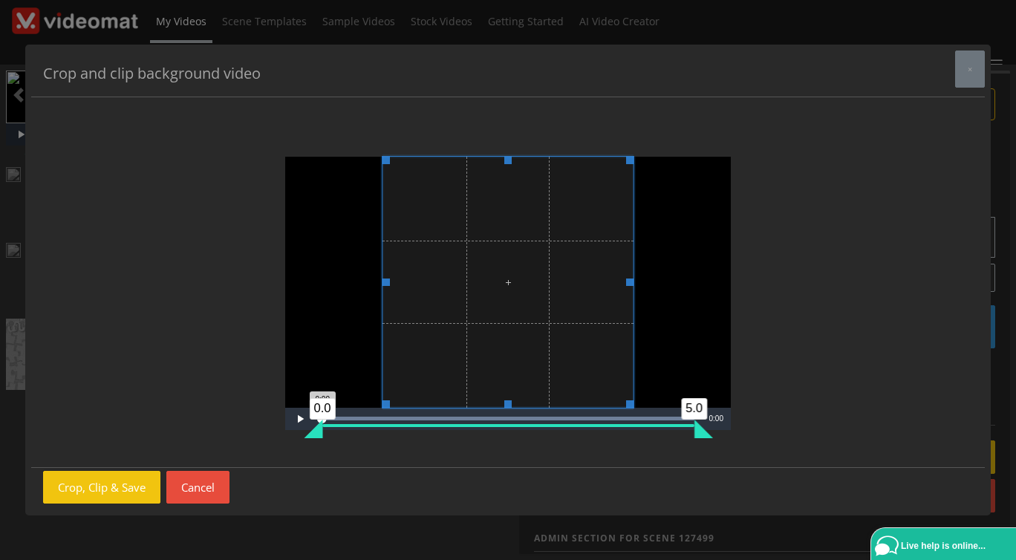
drag, startPoint x: 699, startPoint y: 432, endPoint x: 709, endPoint y: 432, distance: 9.7
click at [709, 432] on div "5.0" at bounding box center [704, 429] width 19 height 19
drag, startPoint x: 698, startPoint y: 435, endPoint x: 716, endPoint y: 435, distance: 17.8
click at [716, 435] on div "Video Player is loading. Play Video Play Loaded : 99.85% 0:05 0:00 0.0 5.0 Curr…" at bounding box center [508, 281] width 930 height 345
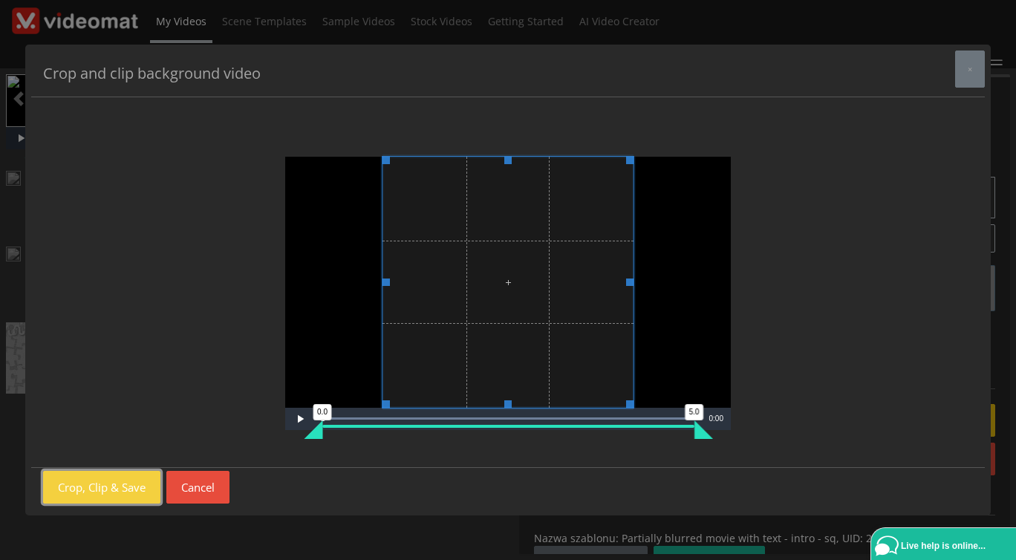
click at [131, 488] on button "Crop, Clip & Save" at bounding box center [101, 487] width 117 height 33
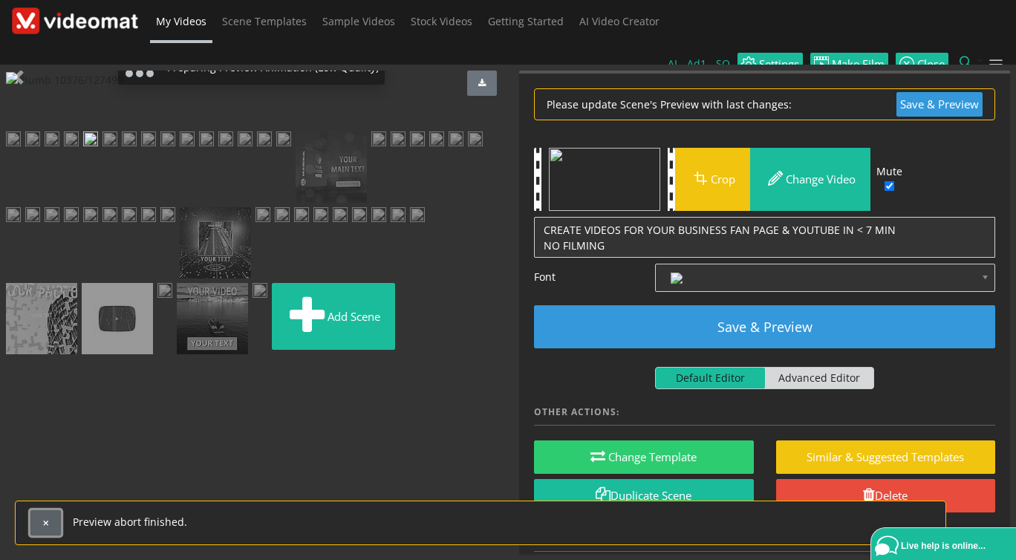
click at [55, 522] on button "button" at bounding box center [45, 522] width 30 height 25
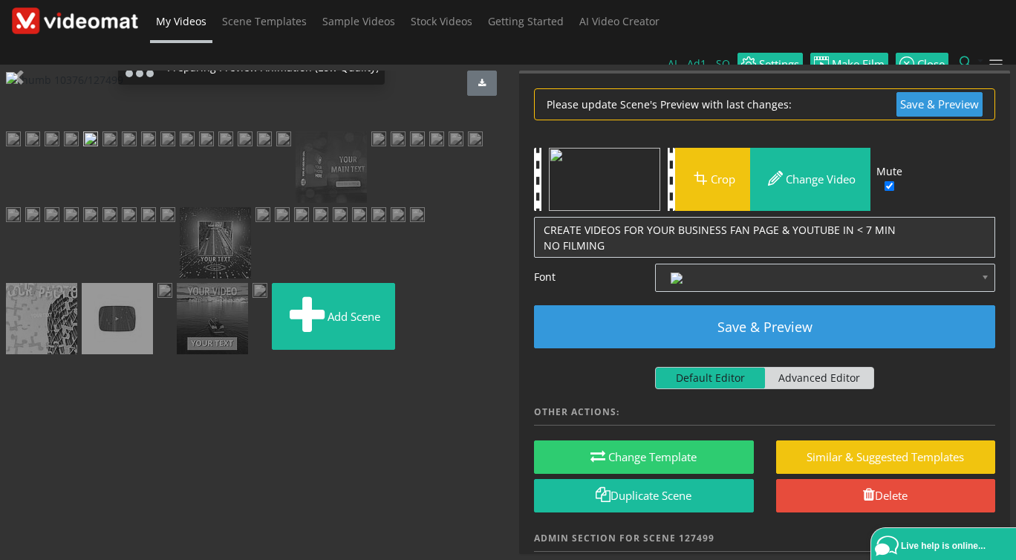
scroll to position [0, 0]
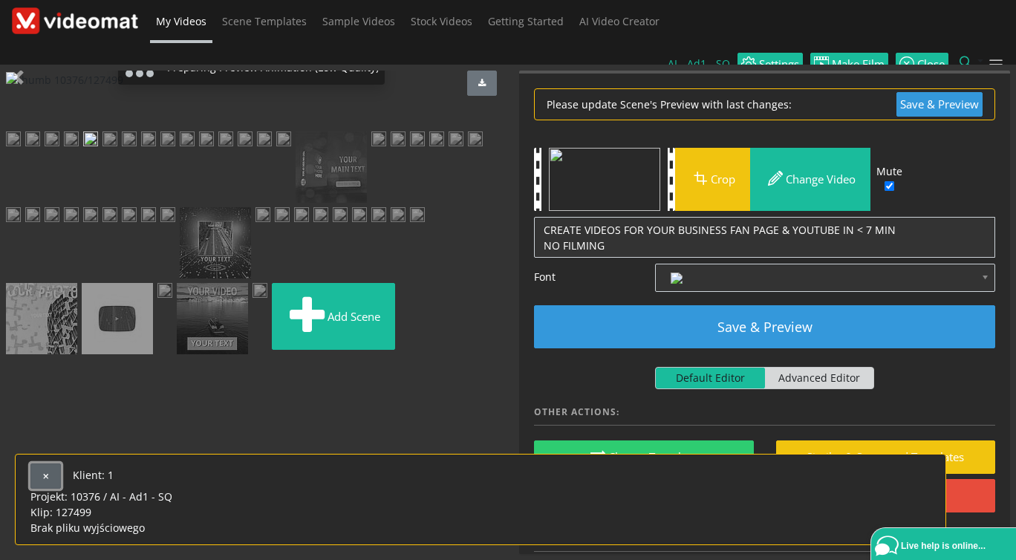
click at [53, 464] on button "button" at bounding box center [45, 476] width 30 height 25
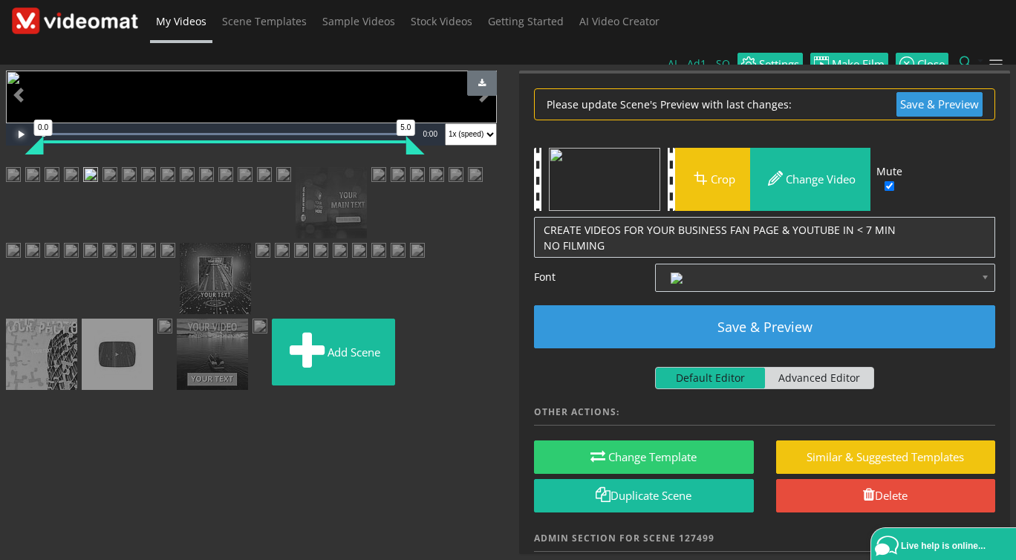
click at [17, 134] on span "Video Player" at bounding box center [21, 134] width 30 height 0
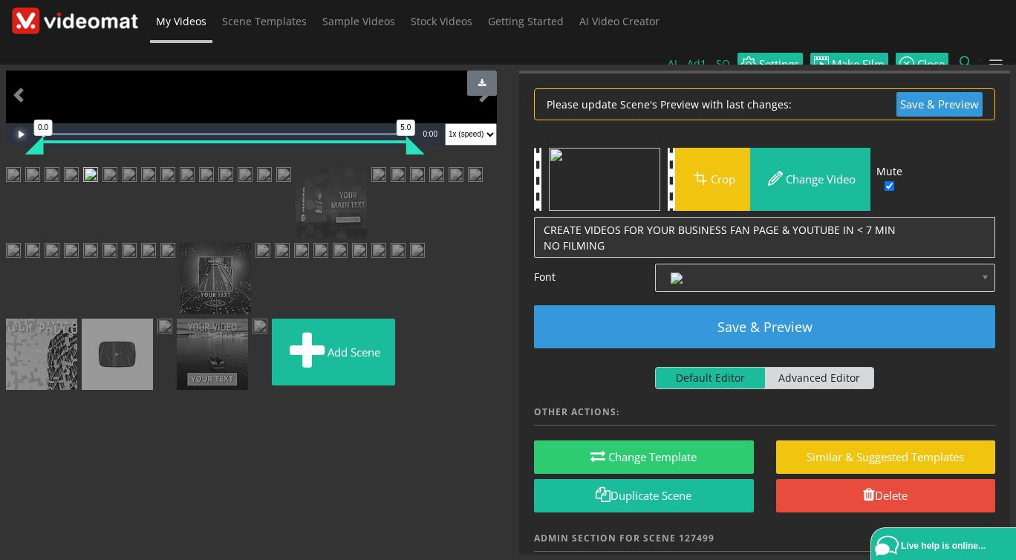
click at [17, 134] on span "Video Player" at bounding box center [21, 134] width 30 height 0
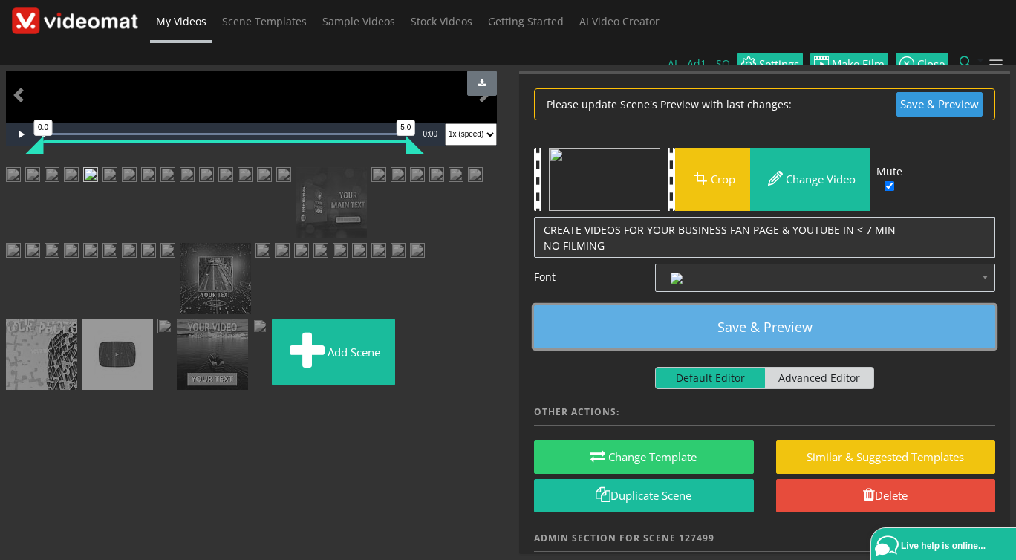
click at [702, 308] on button "Save & Preview" at bounding box center [764, 326] width 461 height 43
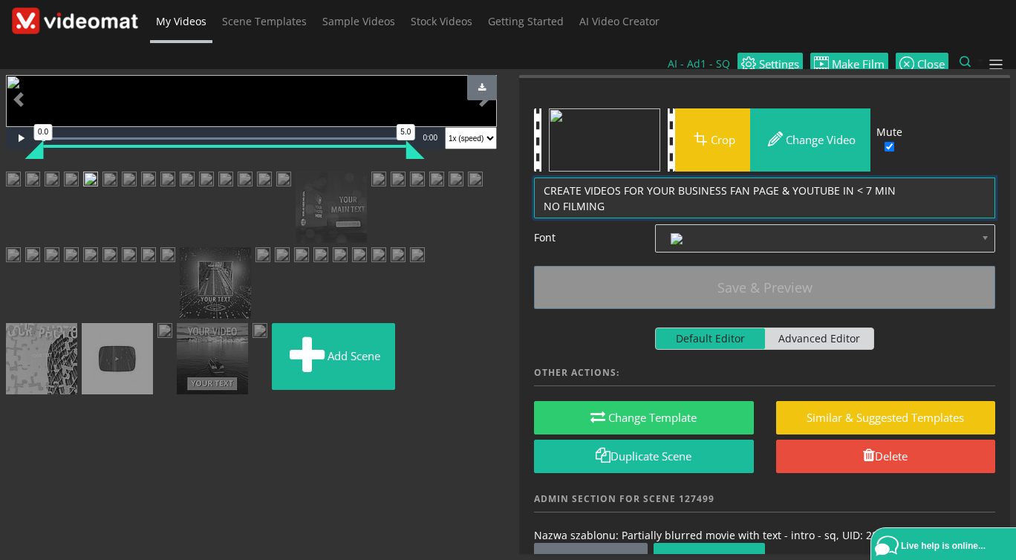
click at [542, 182] on textarea "CREATE VIDEOS FOR YOUR BUSINESS FAN PAGE & YOUTUBE IN < 7 MIN NO FILMING" at bounding box center [764, 199] width 461 height 42
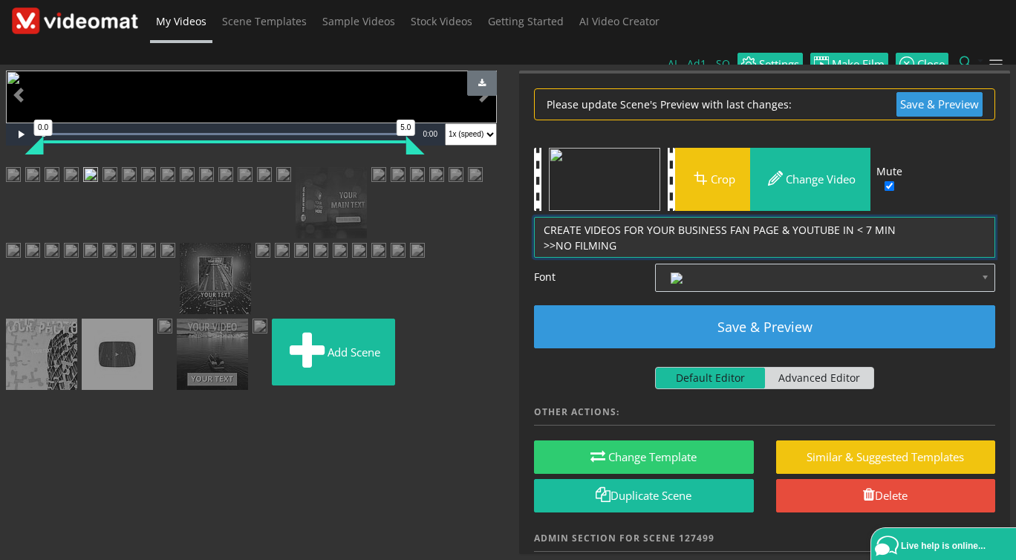
click at [634, 221] on textarea "CREATE VIDEOS FOR YOUR BUSINESS FAN PAGE & YOUTUBE IN < 7 MIN NO FILMING" at bounding box center [764, 238] width 461 height 42
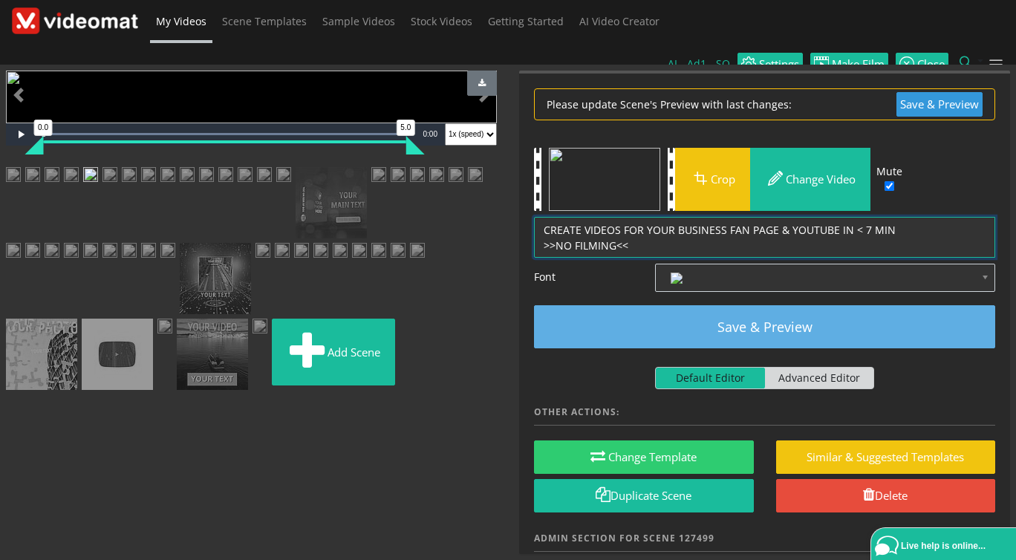
type textarea "CREATE VIDEOS FOR YOUR BUSINESS FAN PAGE & YOUTUBE IN < 7 MIN >>NO FILMING<<"
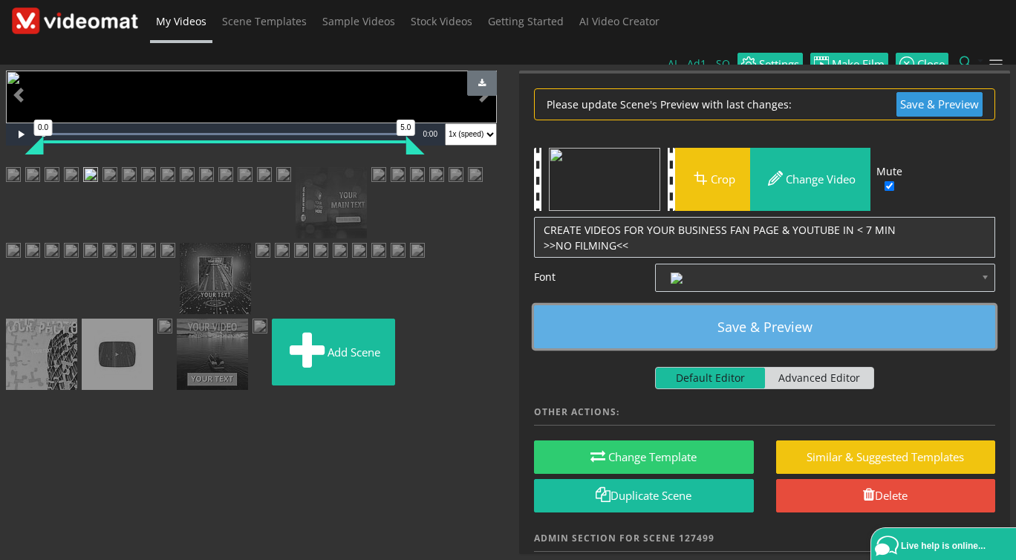
click at [691, 305] on button "Save & Preview" at bounding box center [764, 326] width 461 height 43
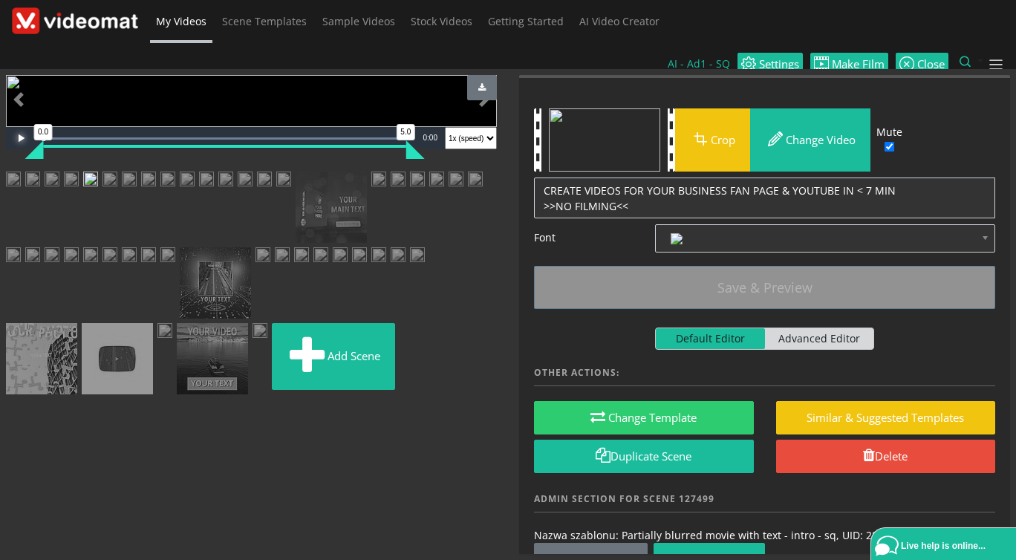
click at [24, 138] on span "Video Player" at bounding box center [21, 138] width 30 height 0
click at [601, 543] on link "Render Scene" at bounding box center [591, 564] width 114 height 43
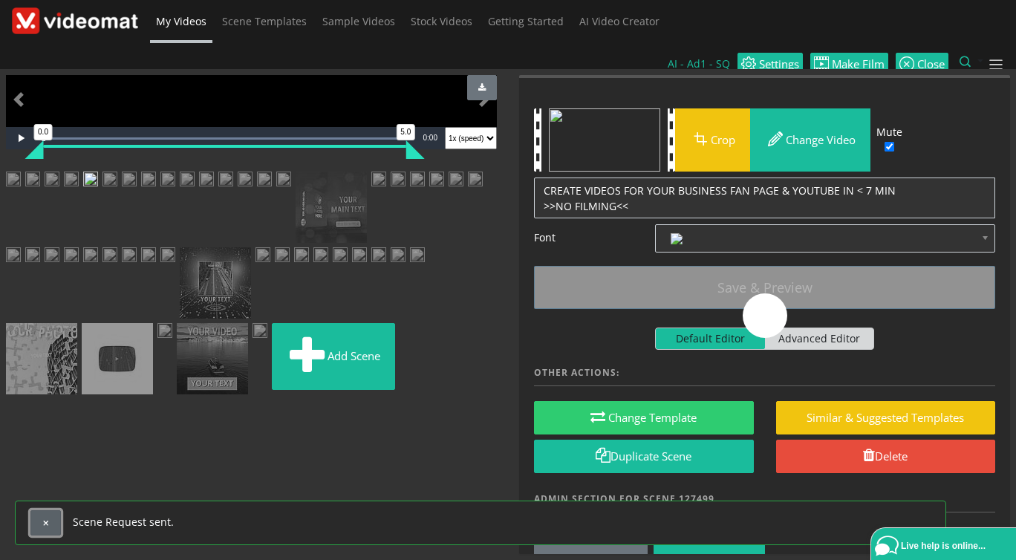
click at [43, 521] on span "button" at bounding box center [46, 523] width 8 height 8
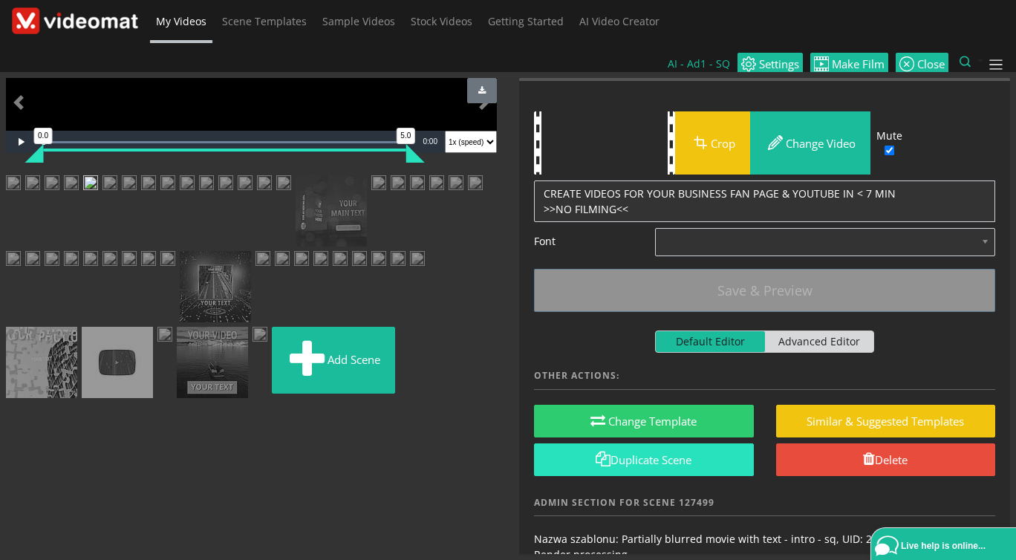
scroll to position [56, 0]
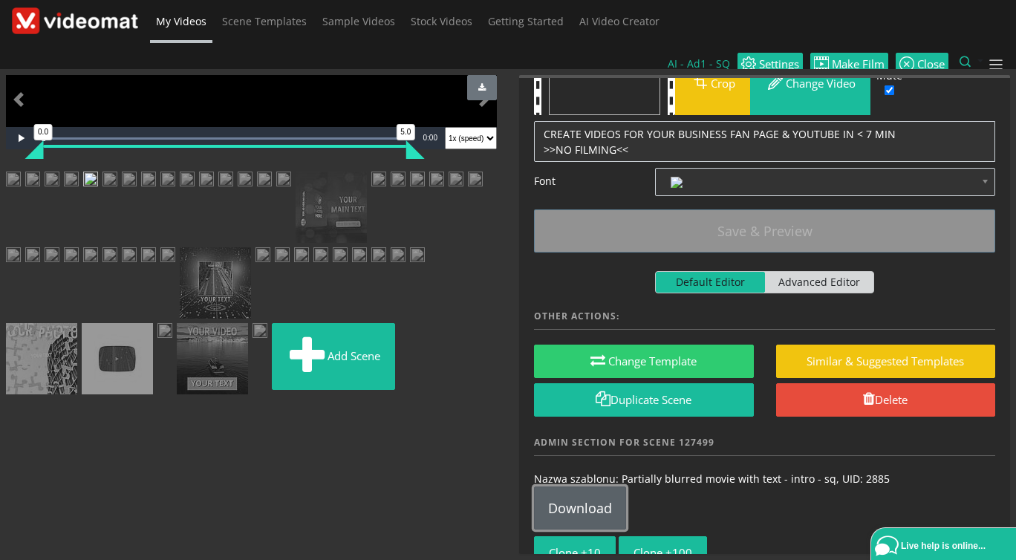
click at [575, 487] on link "Download" at bounding box center [580, 508] width 92 height 43
click at [22, 138] on span "Video Player" at bounding box center [21, 138] width 30 height 0
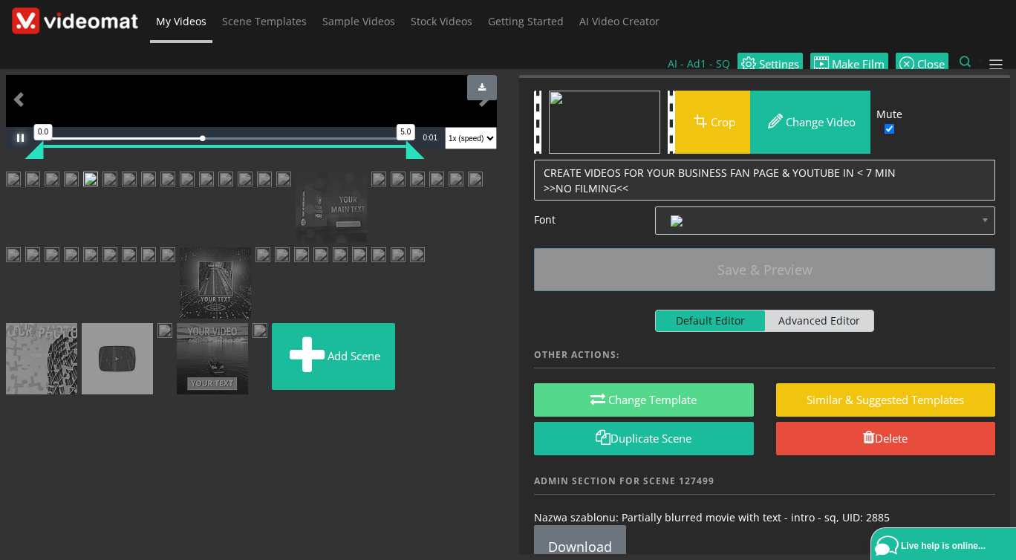
scroll to position [0, 0]
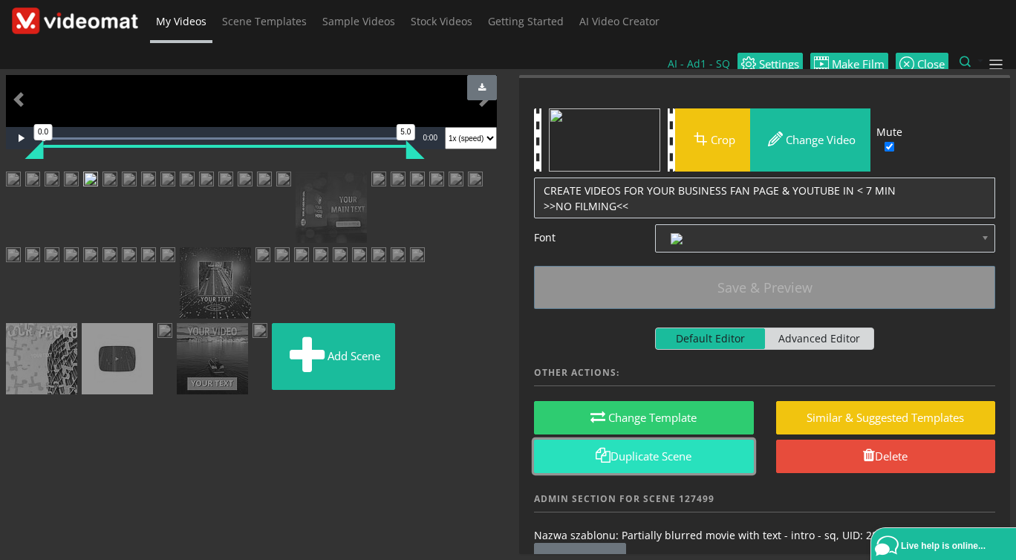
click at [646, 440] on link "Duplicate Scene" at bounding box center [644, 456] width 220 height 33
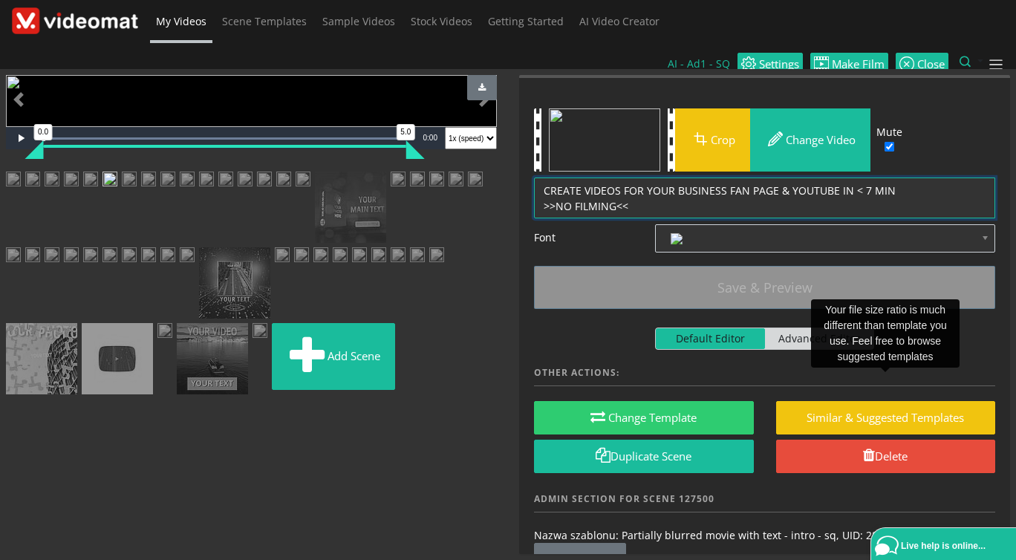
click at [582, 178] on textarea "CREATE VIDEOS FOR YOUR BUSINESS FAN PAGE & YOUTUBE IN < 7 MIN >>NO FILMING<<" at bounding box center [764, 199] width 461 height 42
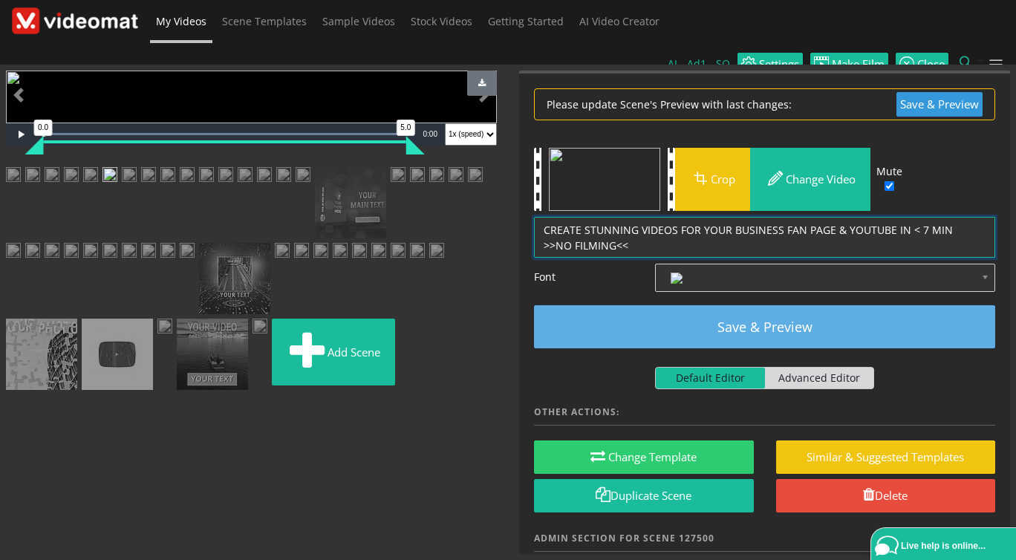
type textarea "CREATE STUNNING VIDEOS FOR YOUR BUSINESS FAN PAGE & YOUTUBE IN < 7 MIN >>NO FIL…"
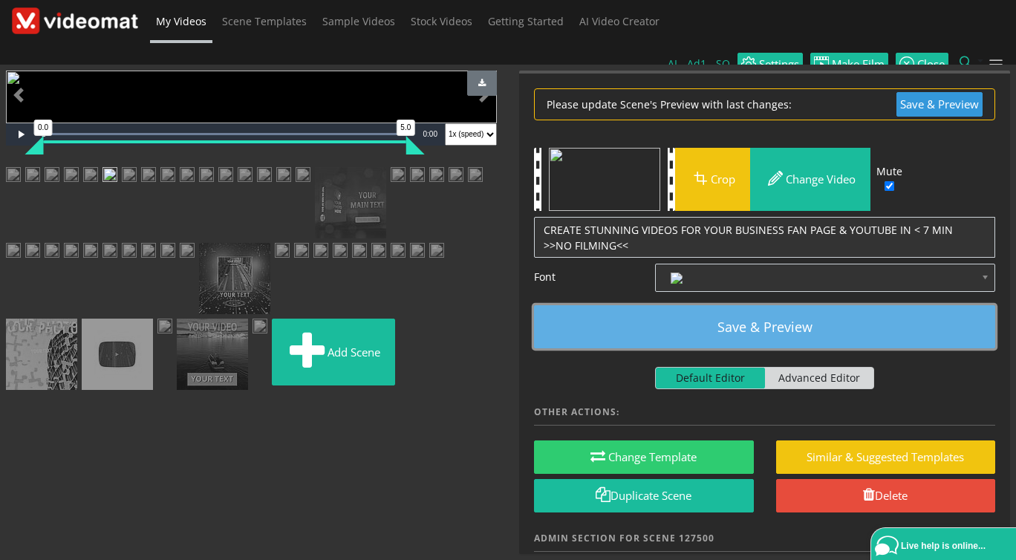
click at [744, 307] on button "Save & Preview" at bounding box center [764, 326] width 461 height 43
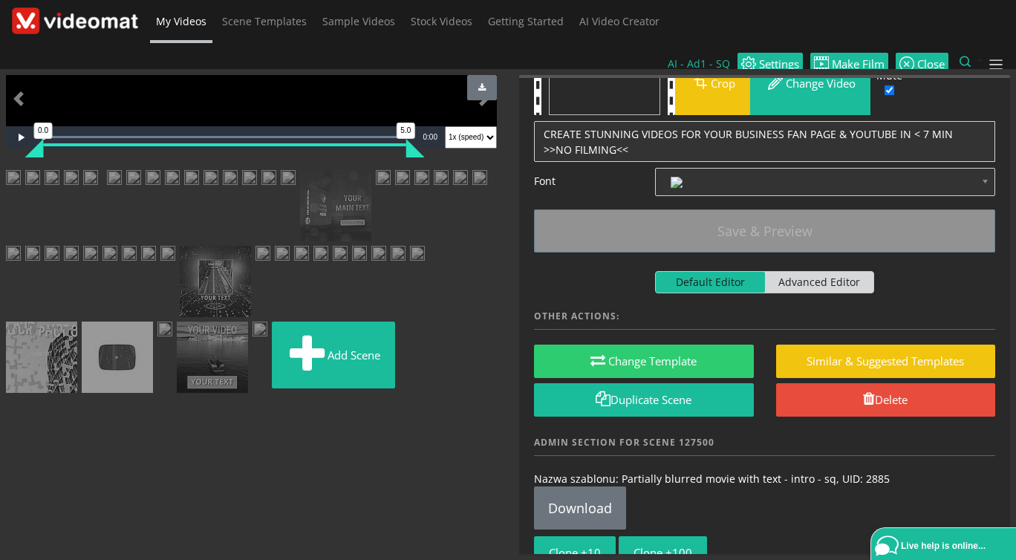
scroll to position [91, 0]
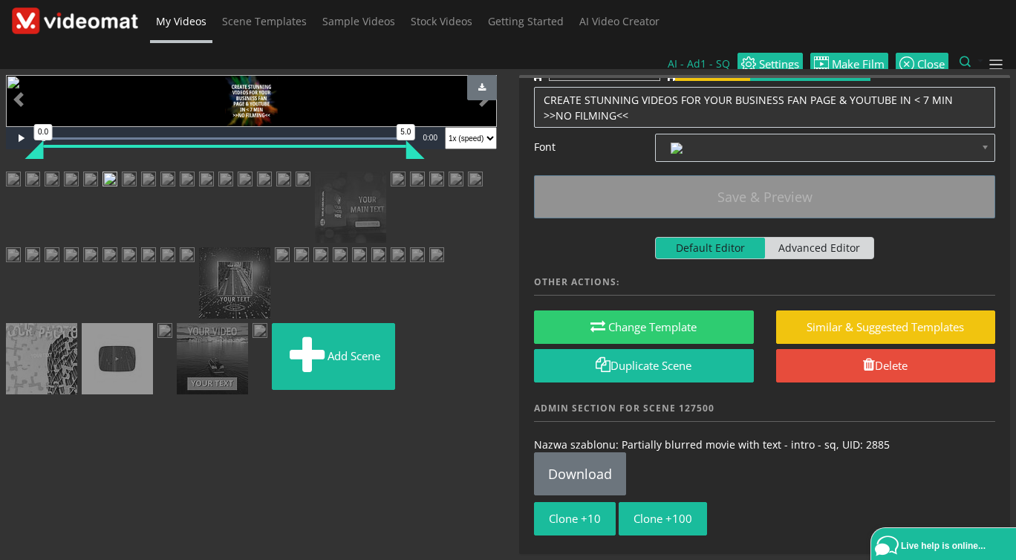
click at [98, 190] on img at bounding box center [90, 181] width 15 height 19
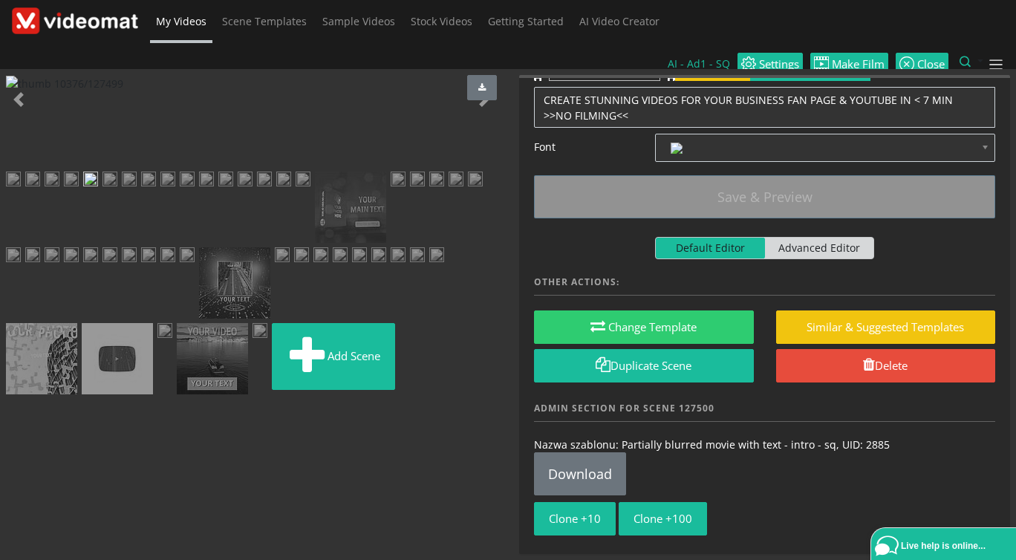
click at [117, 190] on img at bounding box center [110, 181] width 15 height 19
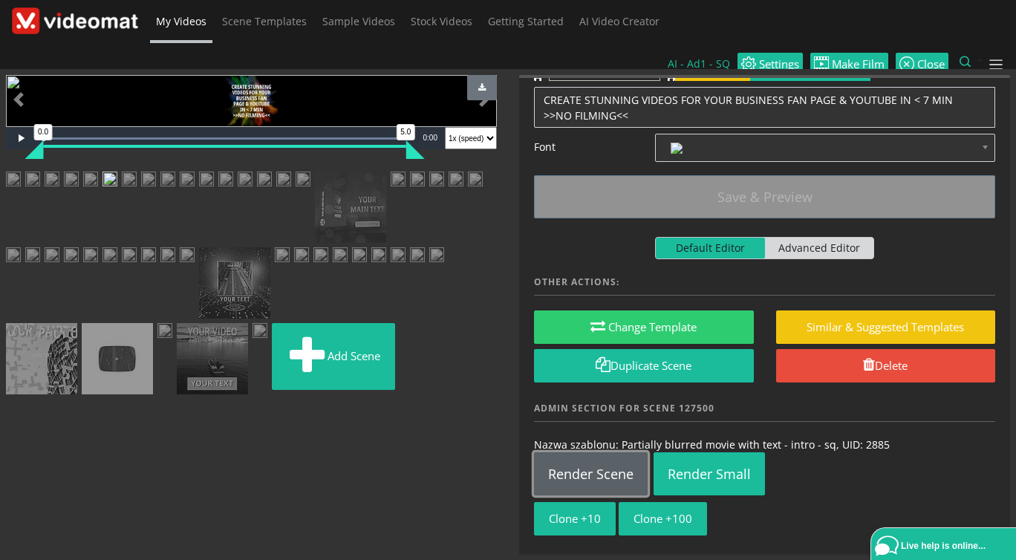
click at [587, 452] on link "Render Scene" at bounding box center [591, 473] width 114 height 43
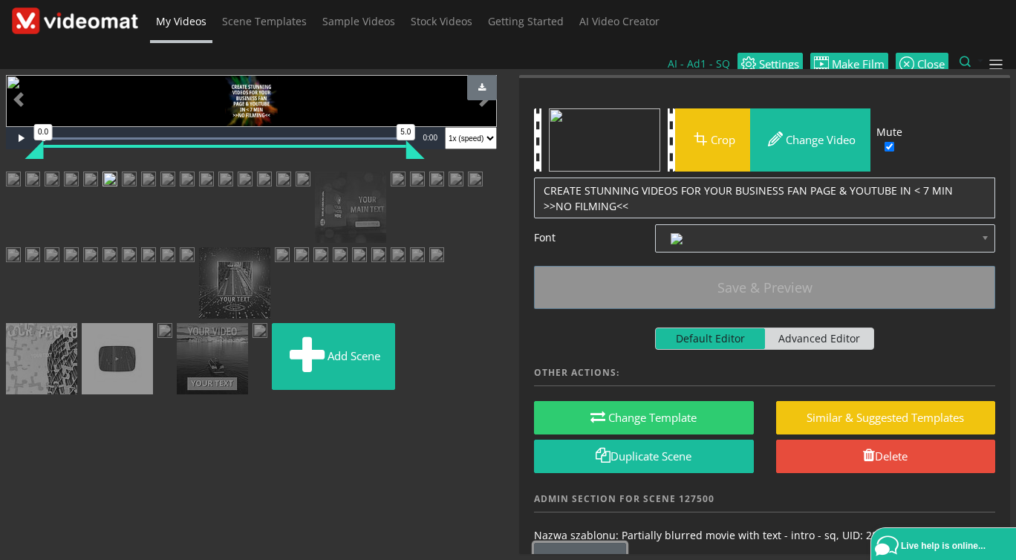
click at [585, 543] on link "Download" at bounding box center [580, 564] width 92 height 43
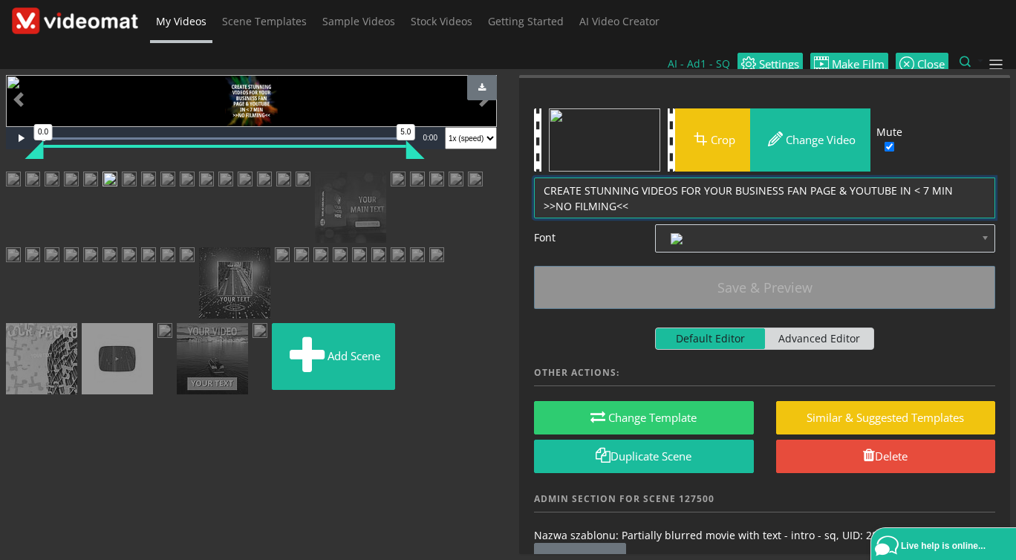
drag, startPoint x: 651, startPoint y: 180, endPoint x: 503, endPoint y: 148, distance: 151.2
click at [534, 178] on textarea "CREATE STUNNING VIDEOS FOR YOUR BUSINESS FAN PAGE & YOUTUBE IN < 7 MIN >>NO FIL…" at bounding box center [764, 199] width 461 height 42
